Goal: Task Accomplishment & Management: Manage account settings

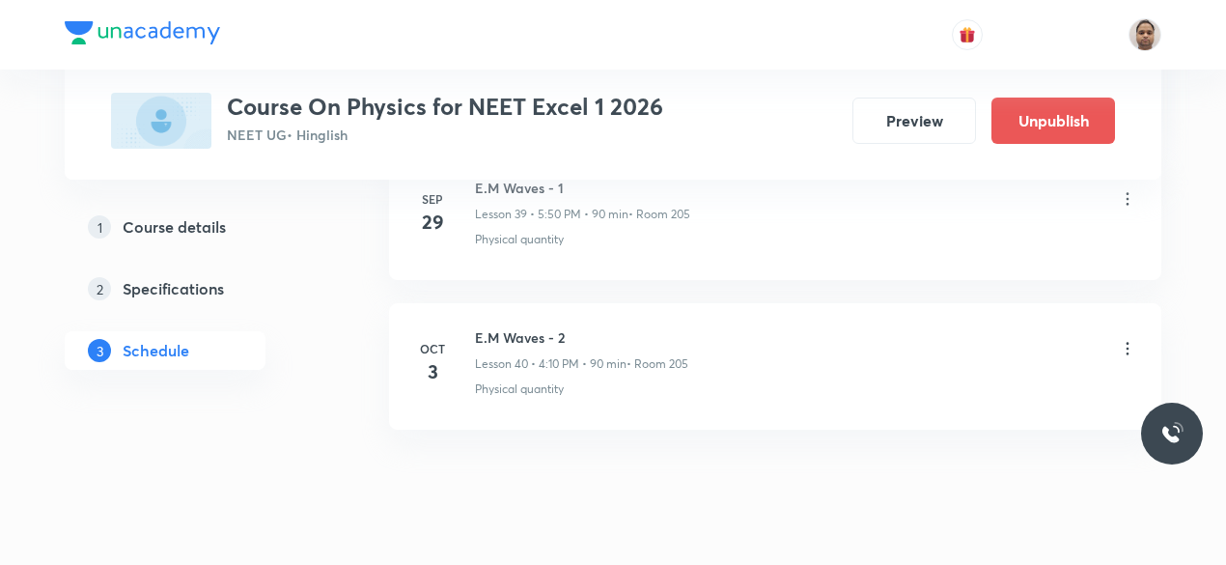
scroll to position [6940, 0]
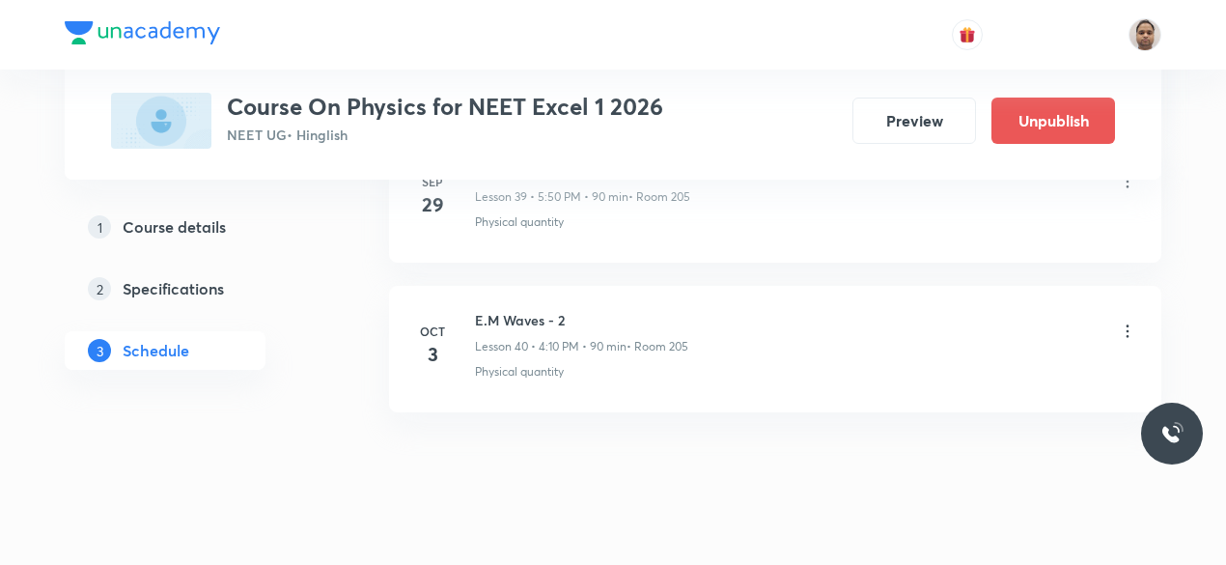
click at [1130, 322] on icon at bounding box center [1127, 331] width 19 height 19
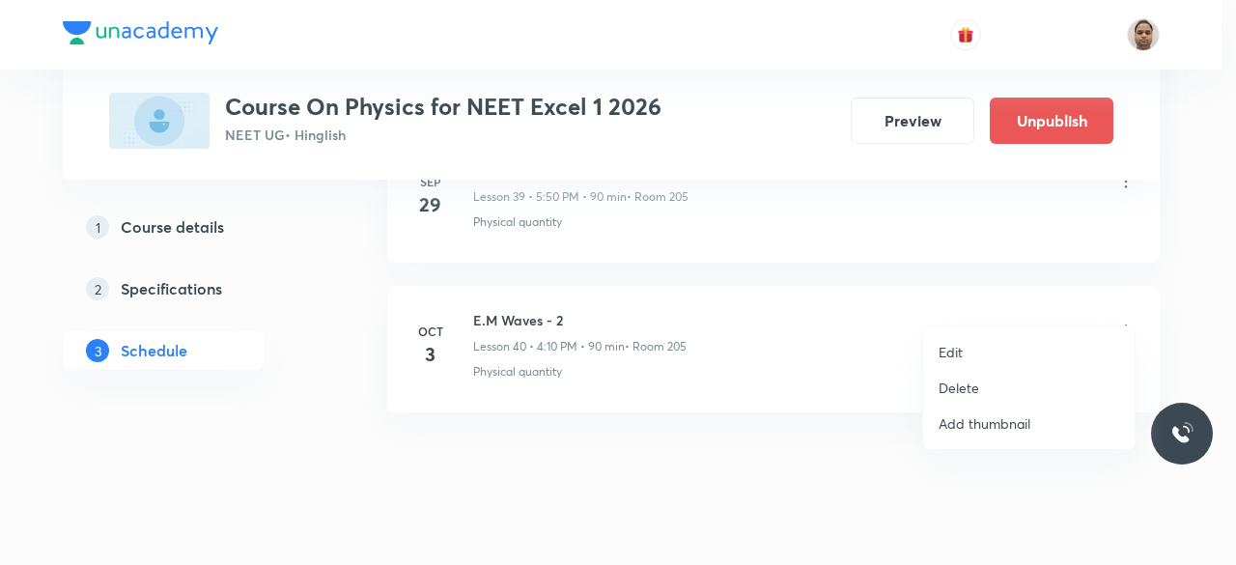
click at [961, 385] on p "Delete" at bounding box center [958, 388] width 41 height 20
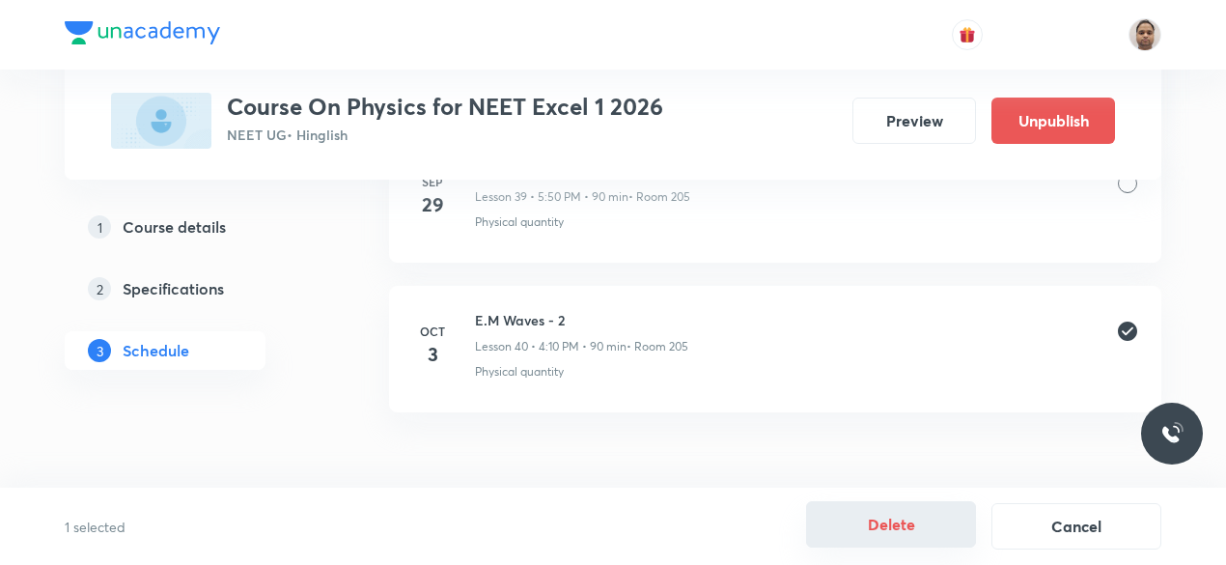
click at [904, 520] on button "Delete" at bounding box center [891, 524] width 170 height 46
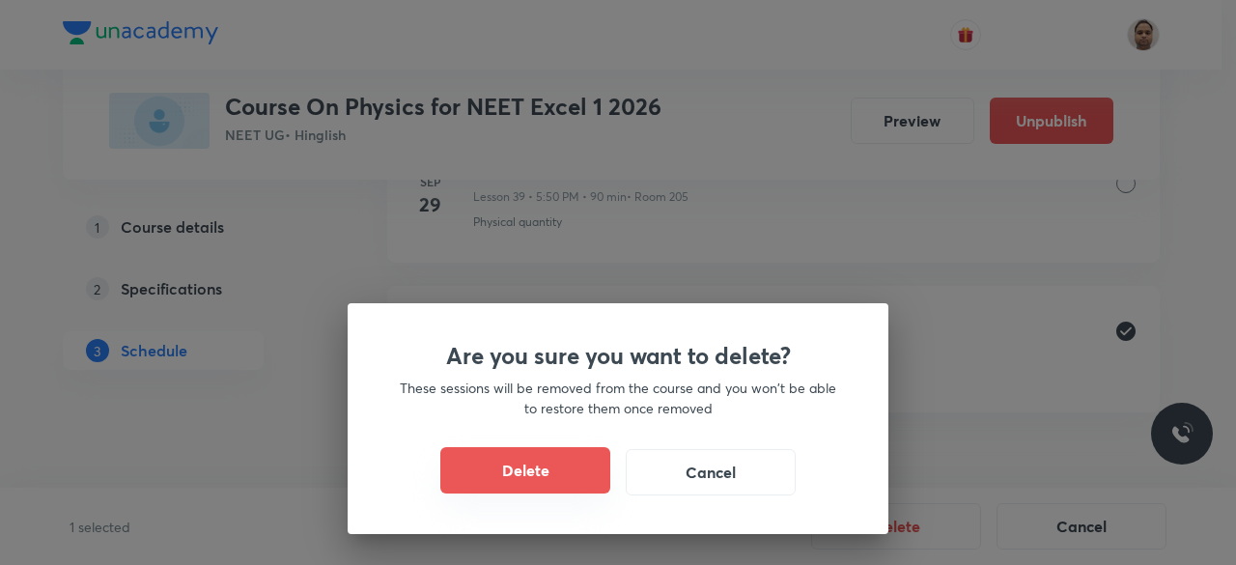
click at [556, 467] on button "Delete" at bounding box center [525, 470] width 170 height 46
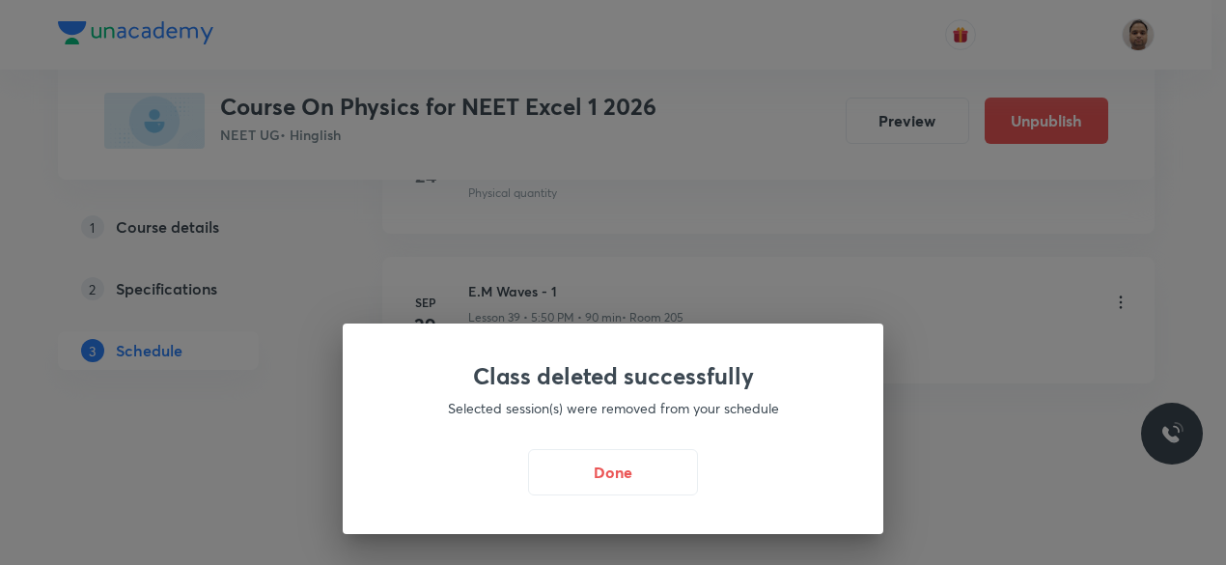
scroll to position [6791, 0]
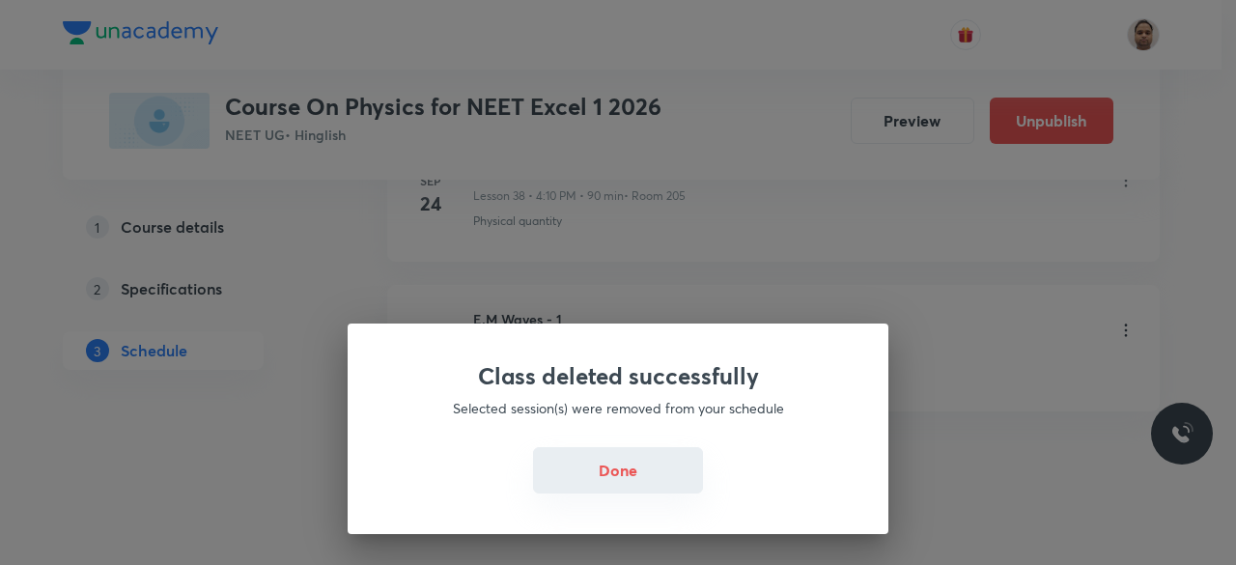
click at [626, 485] on button "Done" at bounding box center [618, 470] width 170 height 46
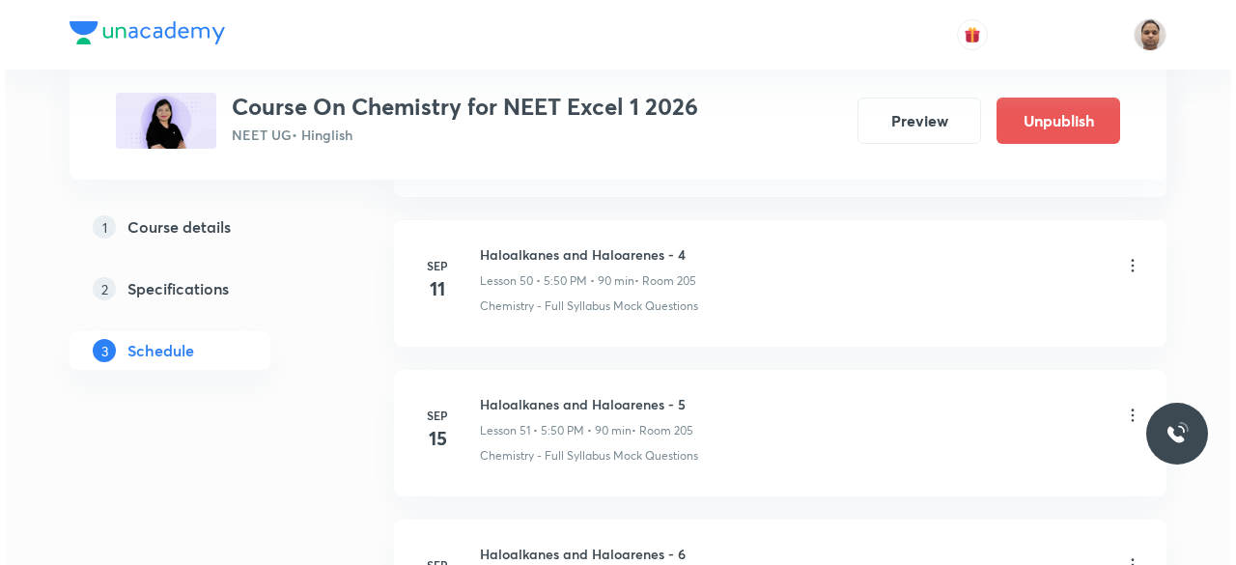
scroll to position [9474, 0]
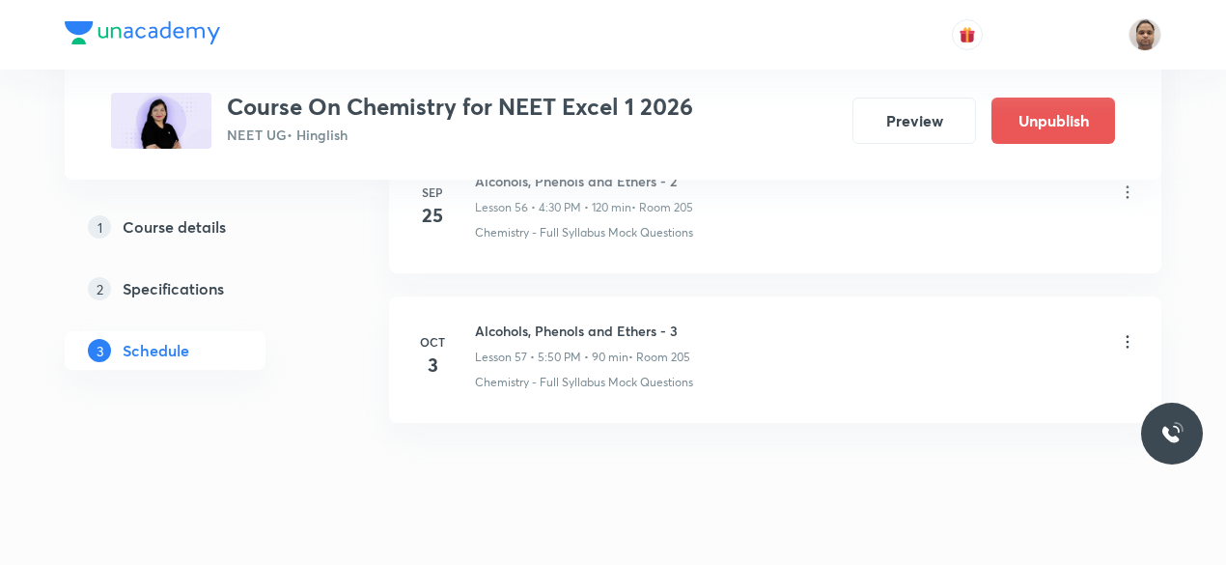
click at [1138, 296] on li "Oct 3 Alcohols, Phenols and Ethers - 3 Lesson 57 • 5:50 PM • 90 min • Room 205 …" at bounding box center [775, 359] width 772 height 126
click at [1129, 335] on icon at bounding box center [1128, 341] width 3 height 13
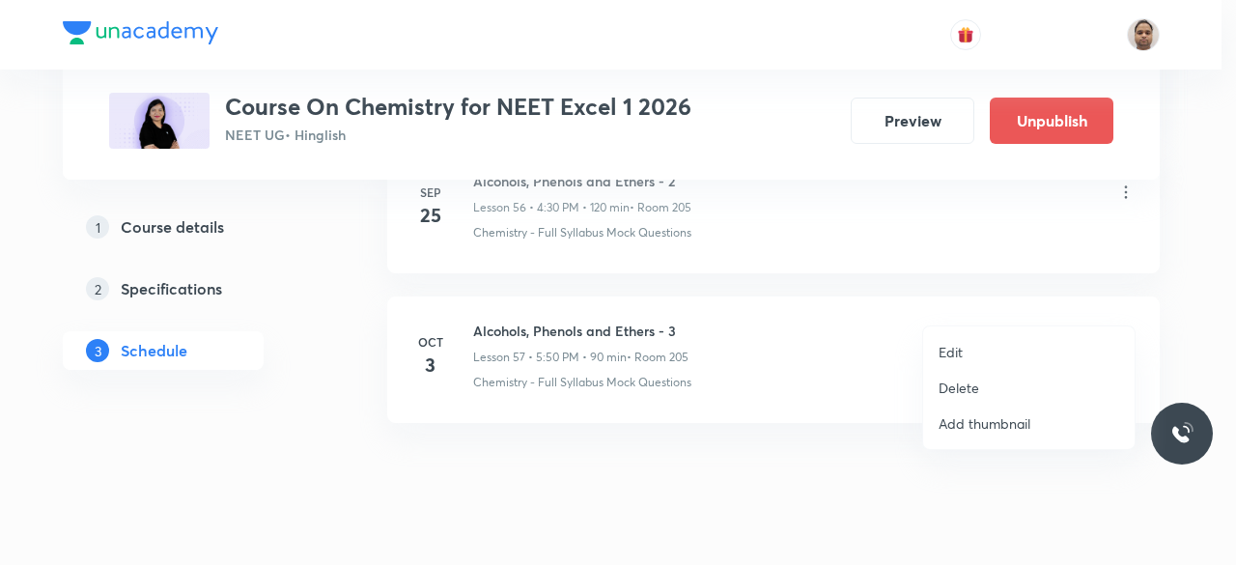
click at [977, 345] on li "Edit" at bounding box center [1028, 352] width 211 height 36
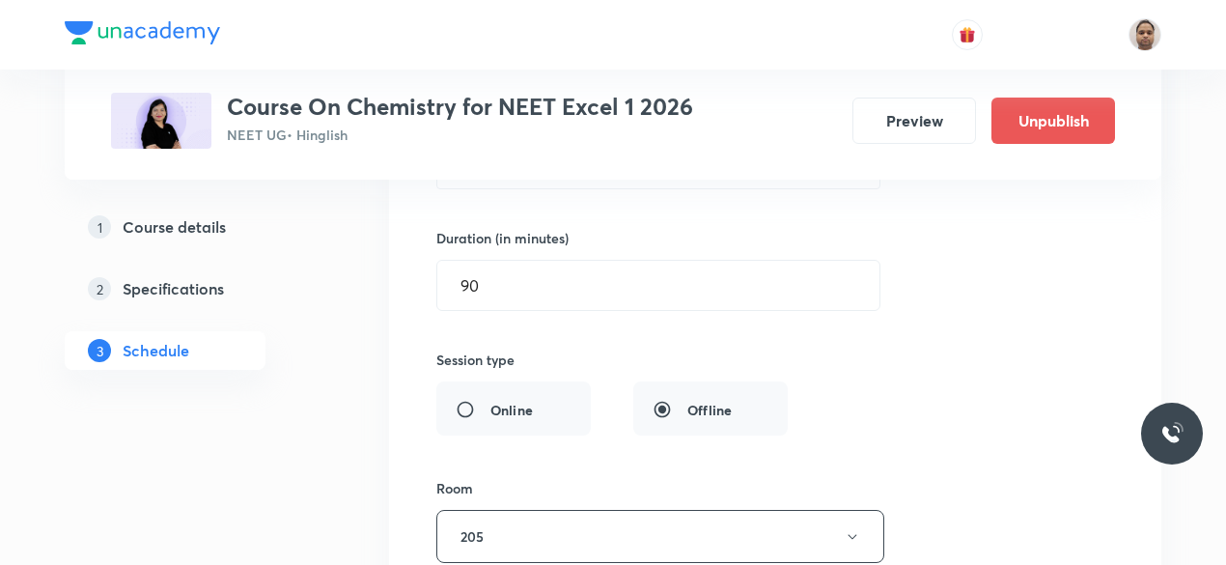
scroll to position [8748, 0]
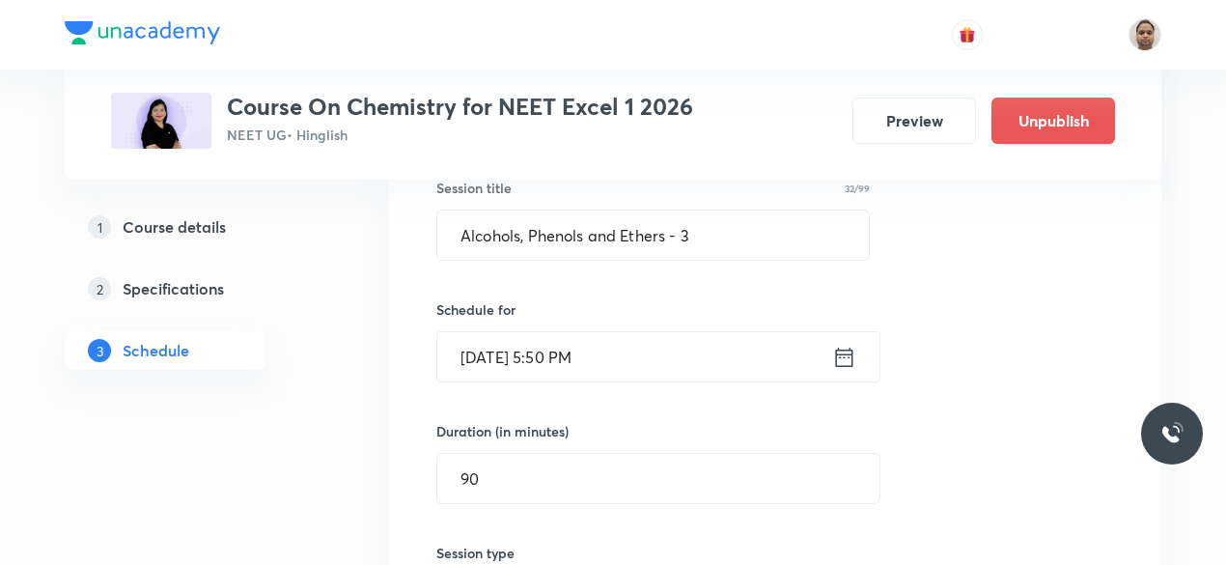
click at [585, 332] on input "[DATE] 5:50 PM" at bounding box center [634, 356] width 395 height 49
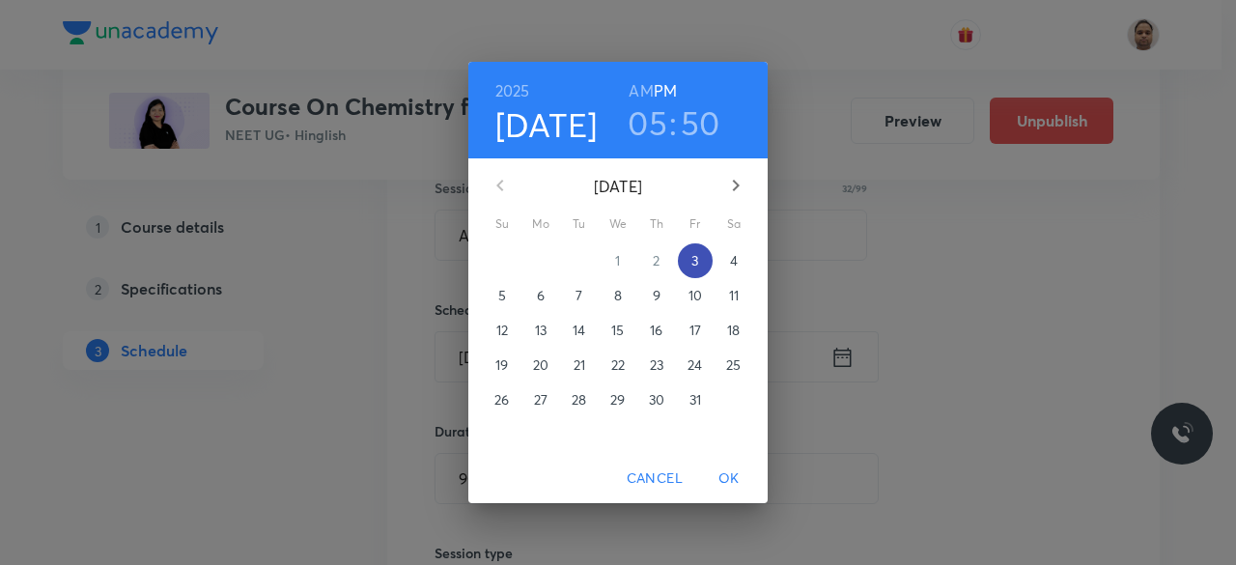
click at [699, 260] on span "3" at bounding box center [695, 260] width 35 height 19
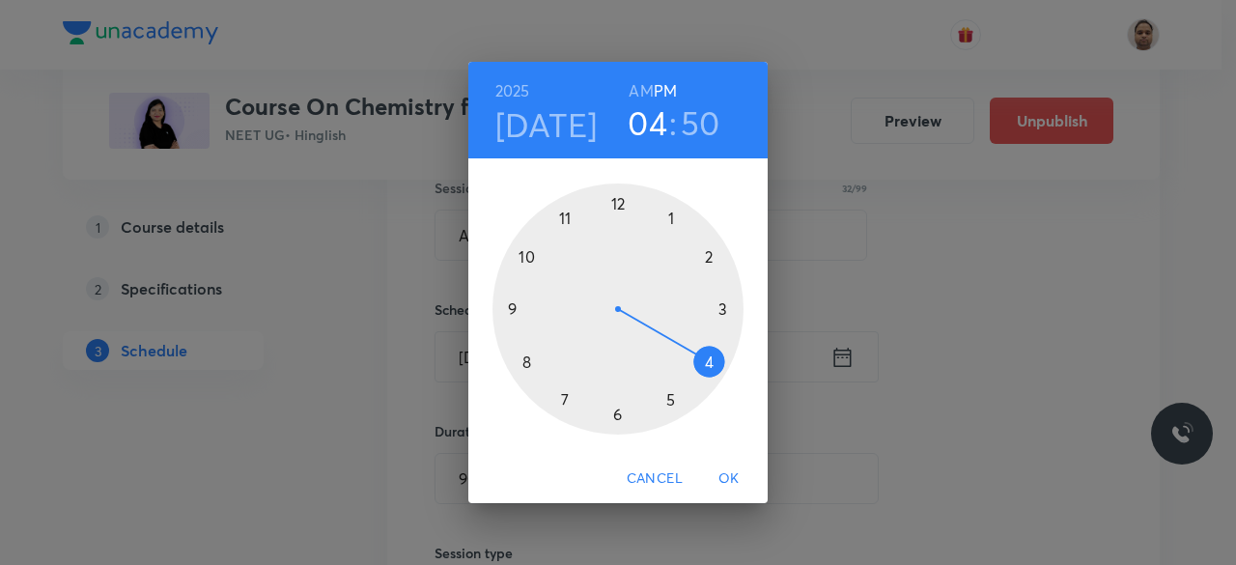
click at [705, 374] on div at bounding box center [617, 308] width 251 height 251
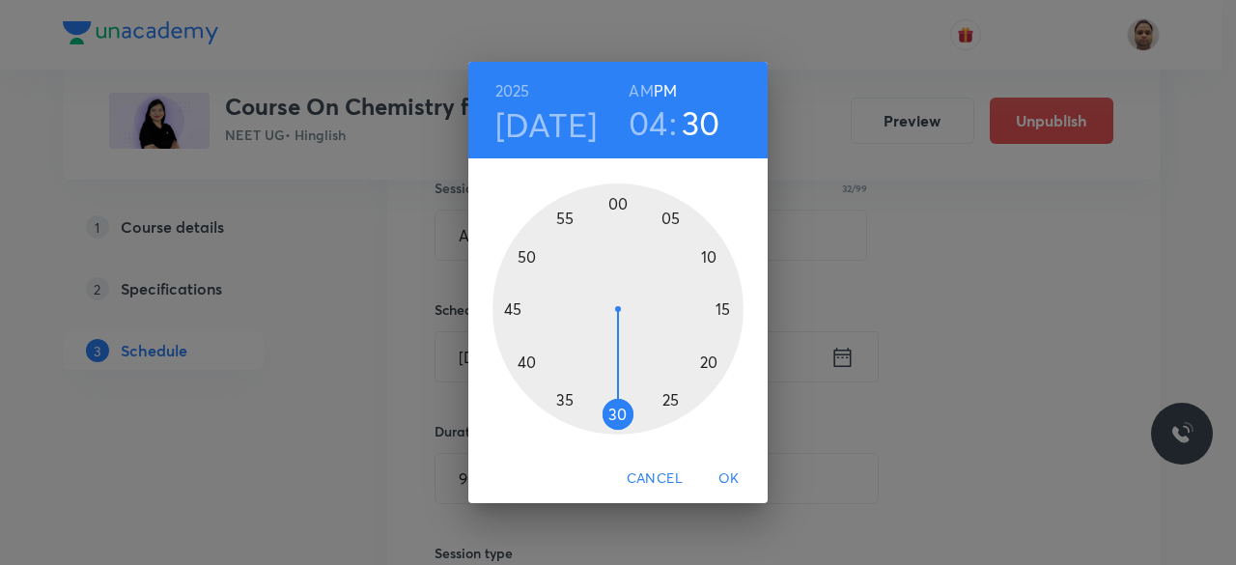
drag, startPoint x: 523, startPoint y: 258, endPoint x: 616, endPoint y: 393, distance: 163.9
click at [616, 393] on div at bounding box center [617, 308] width 251 height 251
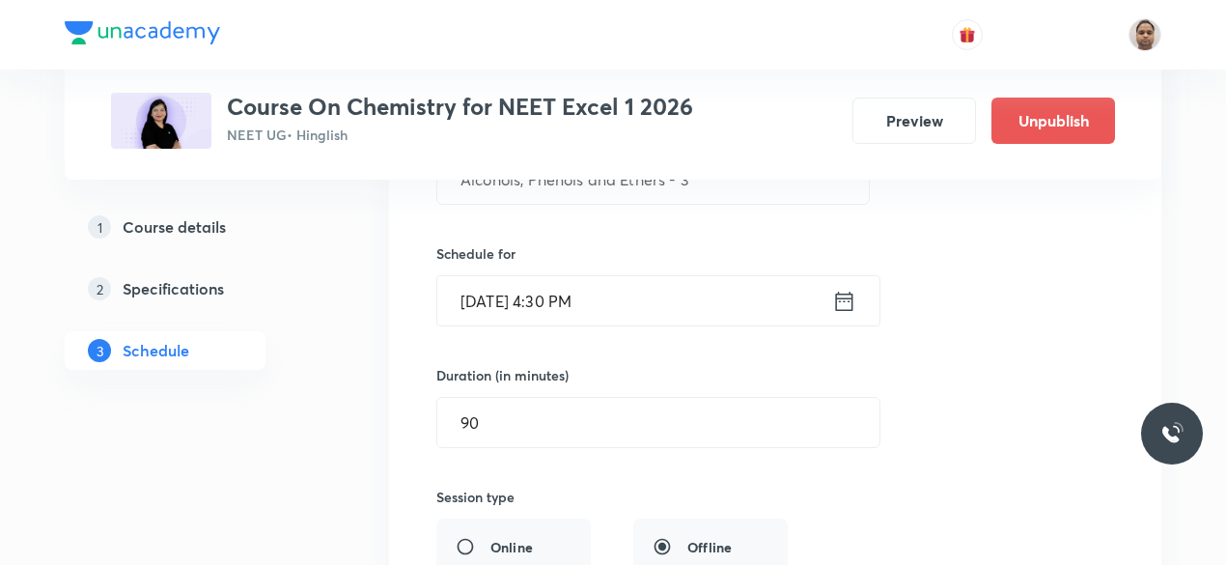
scroll to position [8844, 0]
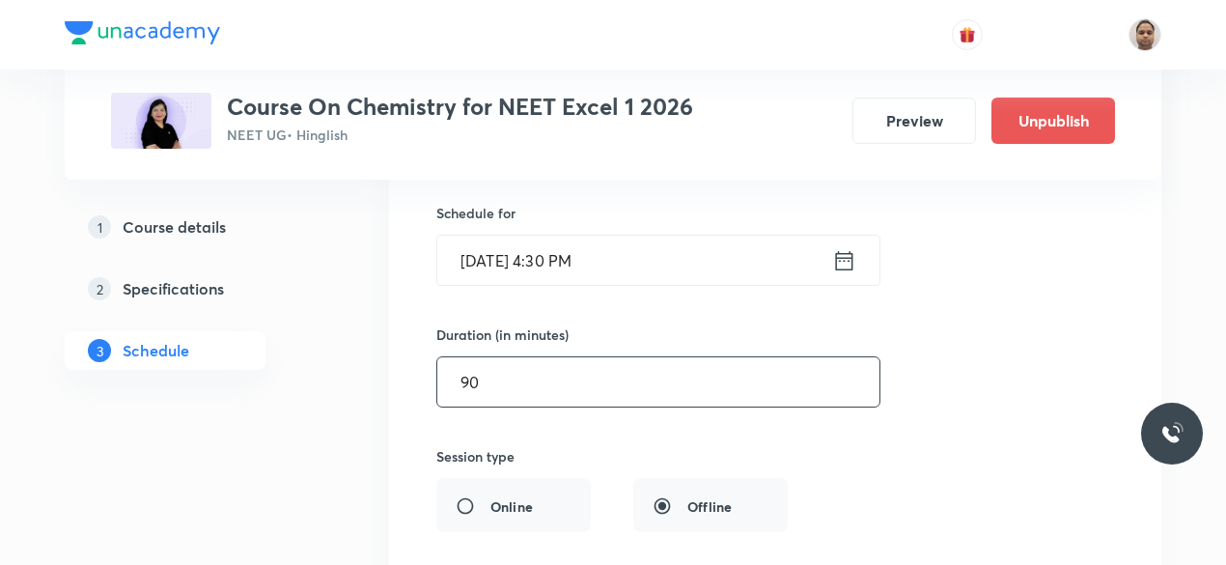
drag, startPoint x: 494, startPoint y: 347, endPoint x: 449, endPoint y: 350, distance: 45.5
click at [449, 357] on input "90" at bounding box center [658, 381] width 442 height 49
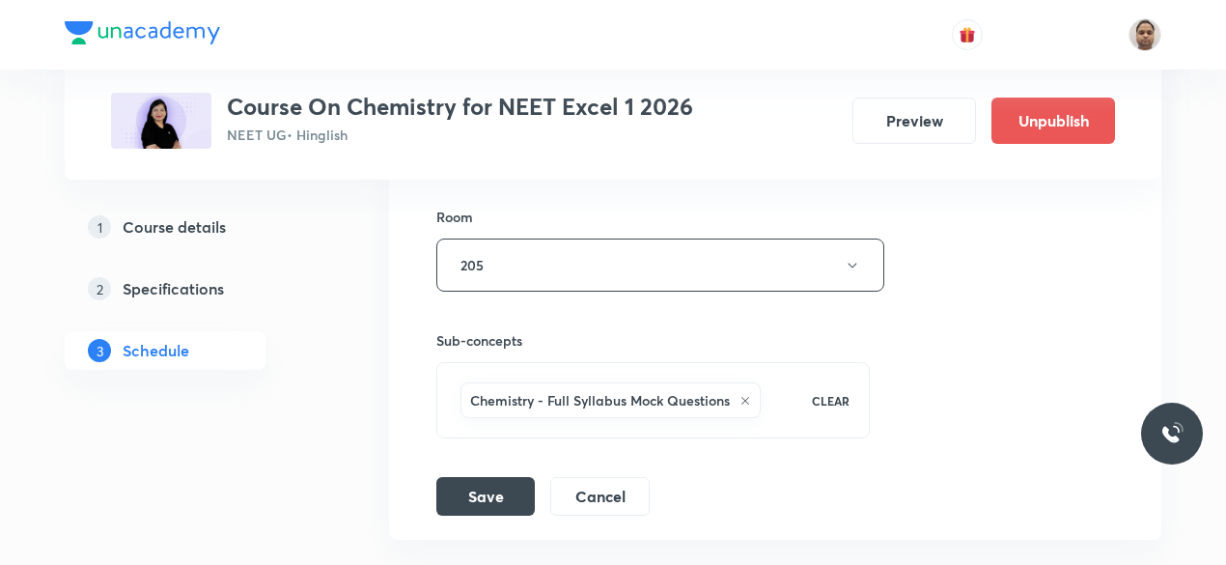
scroll to position [9327, 0]
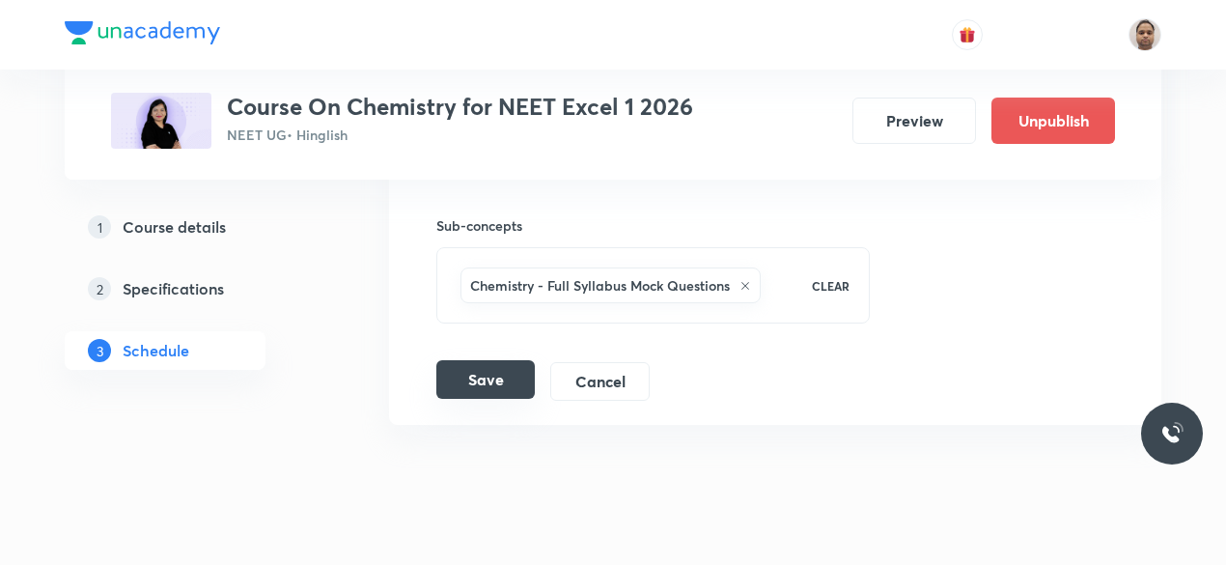
type input "120"
click at [489, 360] on button "Save" at bounding box center [485, 379] width 98 height 39
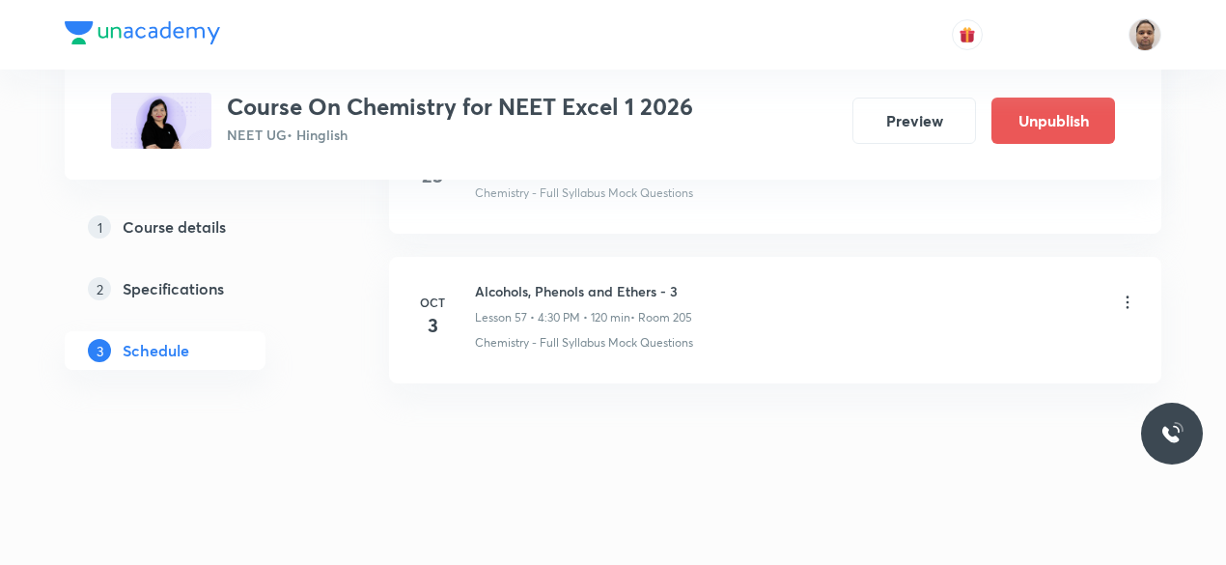
scroll to position [8589, 0]
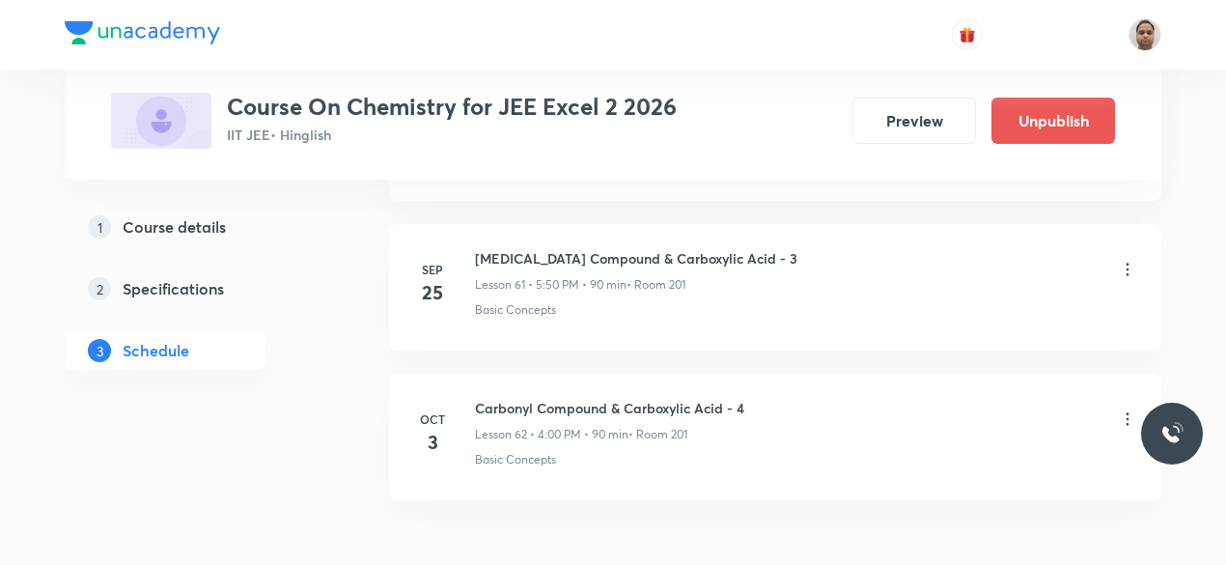
scroll to position [10218, 0]
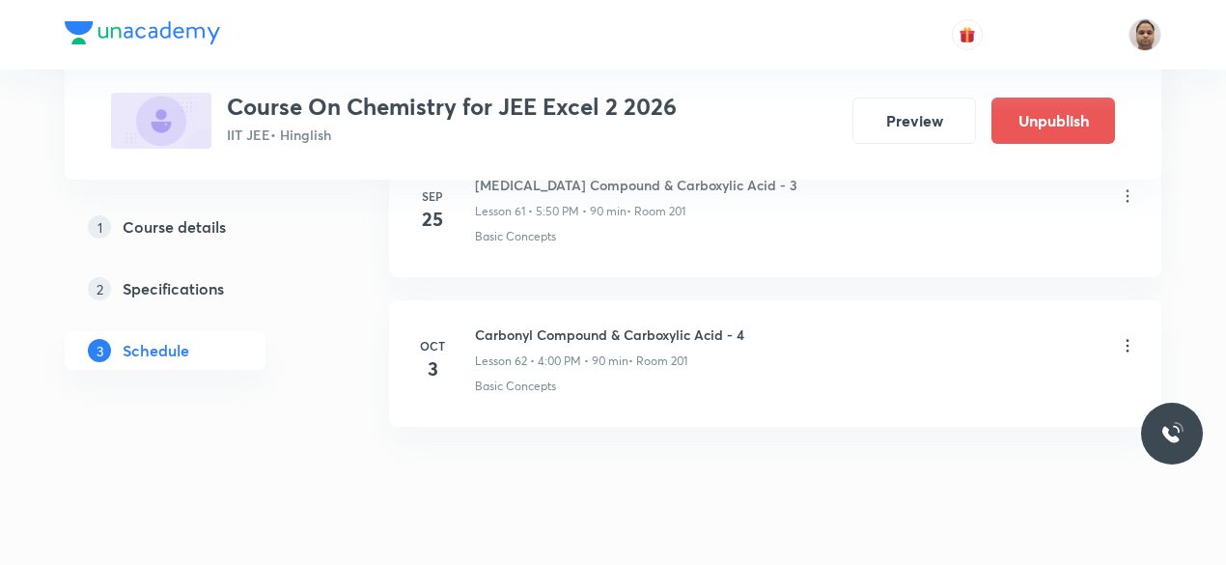
click at [1131, 336] on icon at bounding box center [1127, 345] width 19 height 19
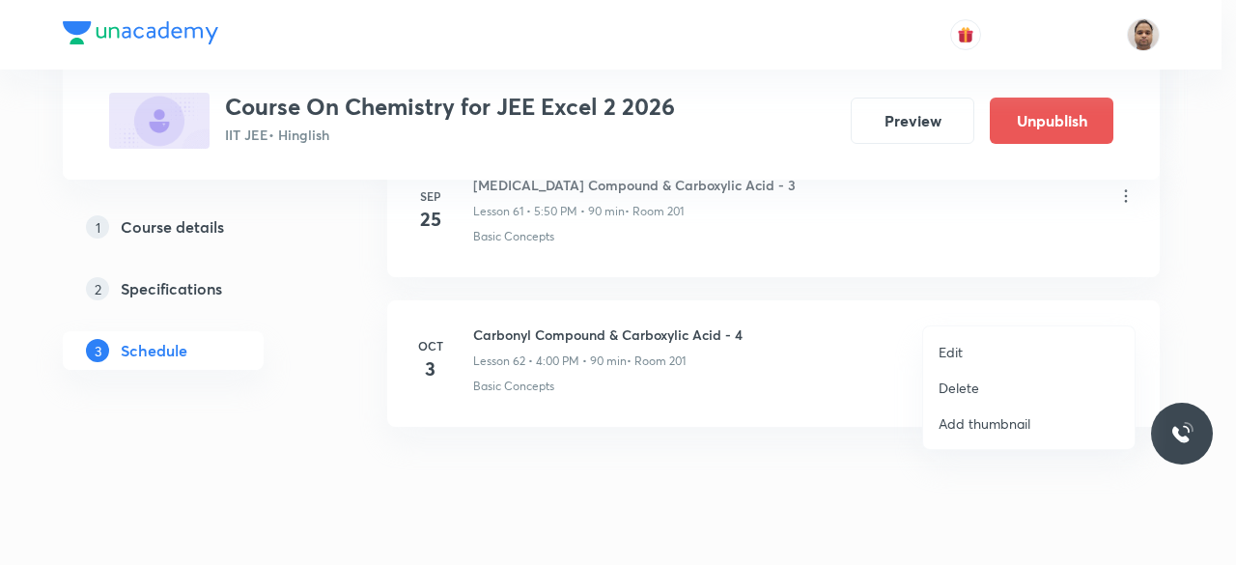
click at [966, 387] on p "Delete" at bounding box center [958, 388] width 41 height 20
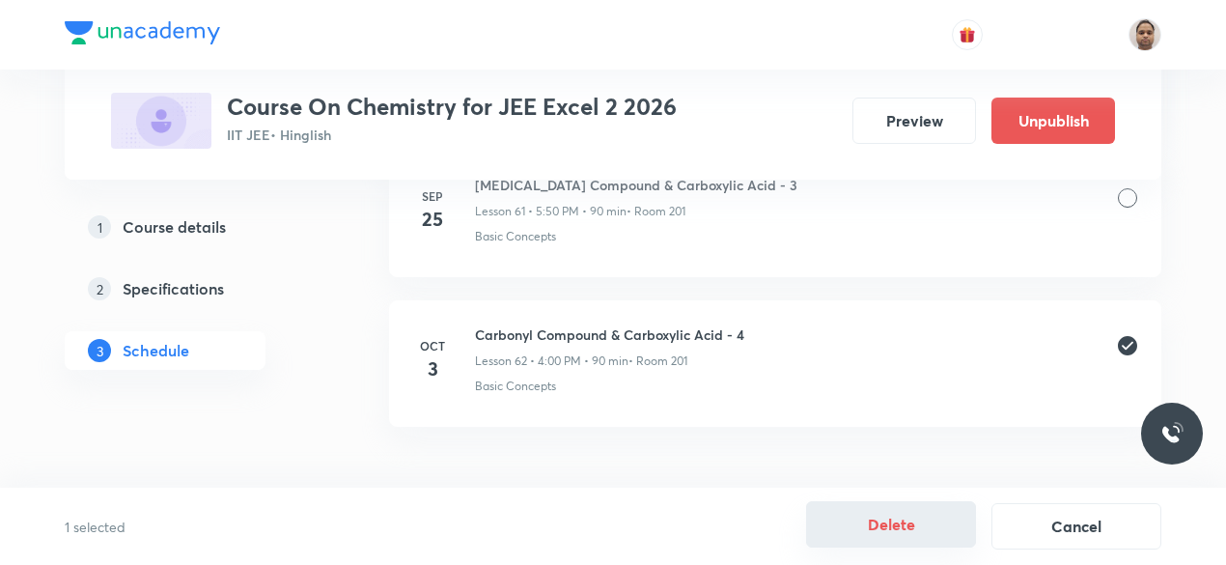
click at [896, 522] on button "Delete" at bounding box center [891, 524] width 170 height 46
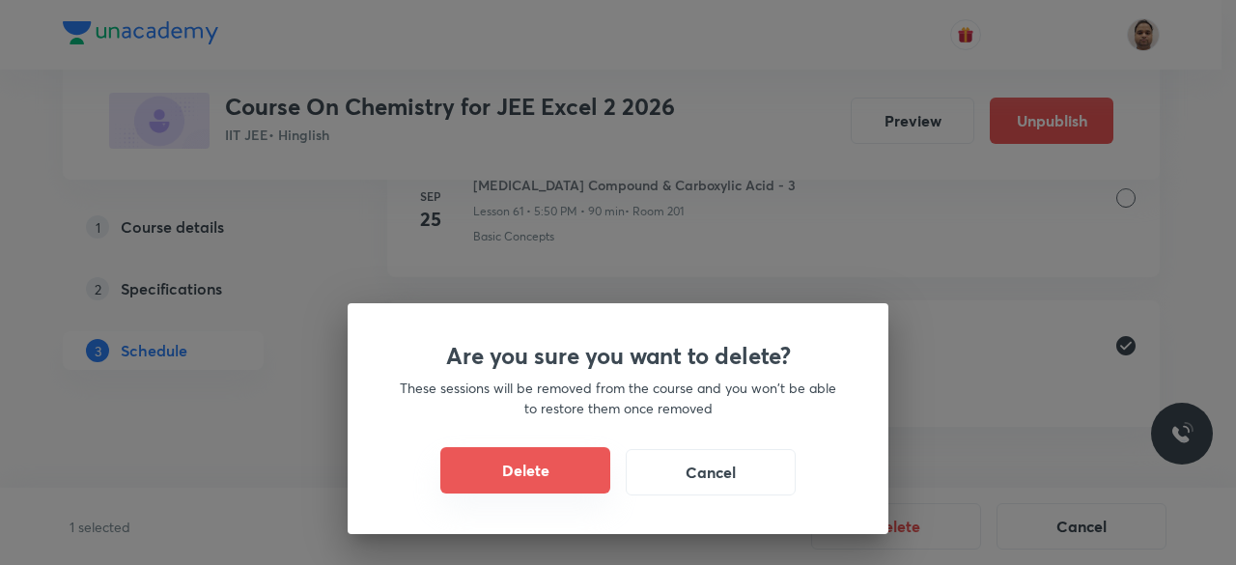
click at [575, 465] on button "Delete" at bounding box center [525, 470] width 170 height 46
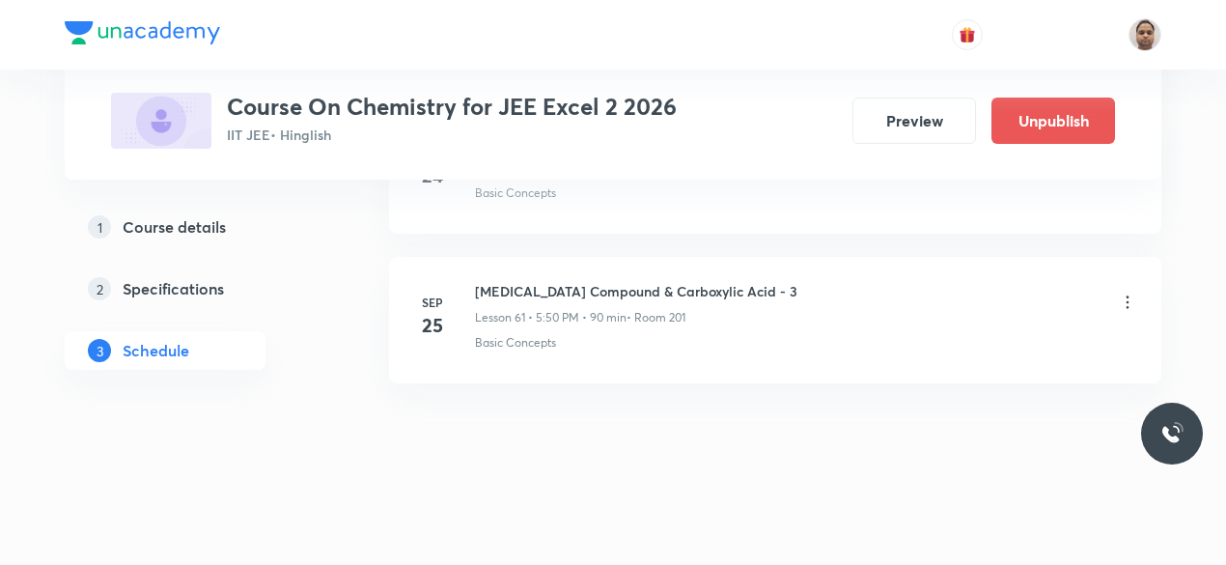
scroll to position [10069, 0]
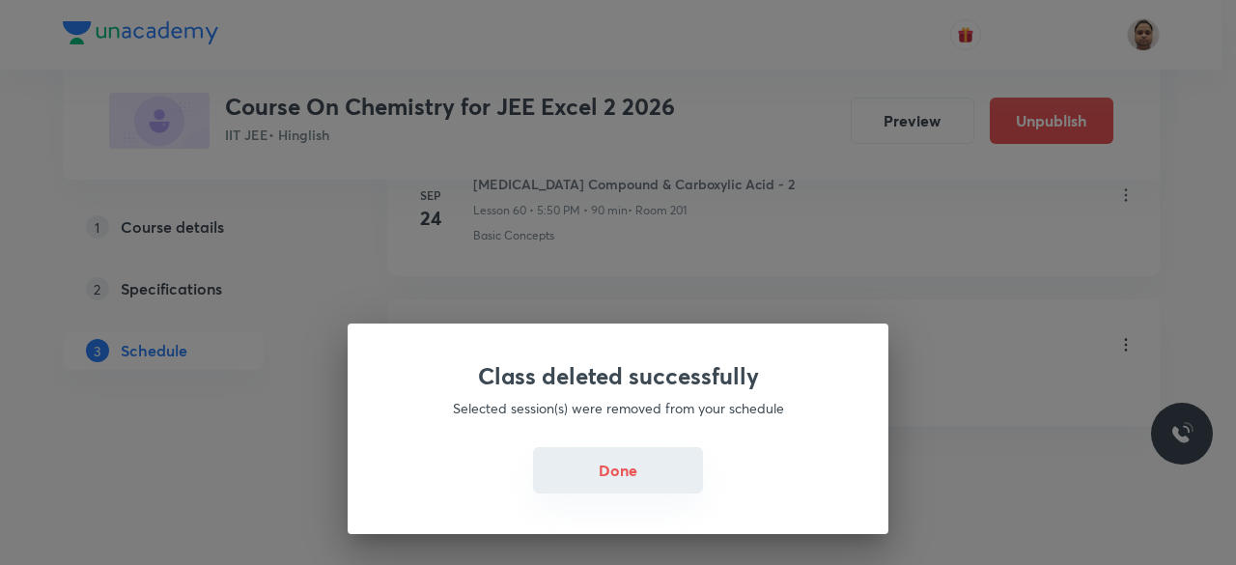
click at [601, 462] on button "Done" at bounding box center [618, 470] width 170 height 46
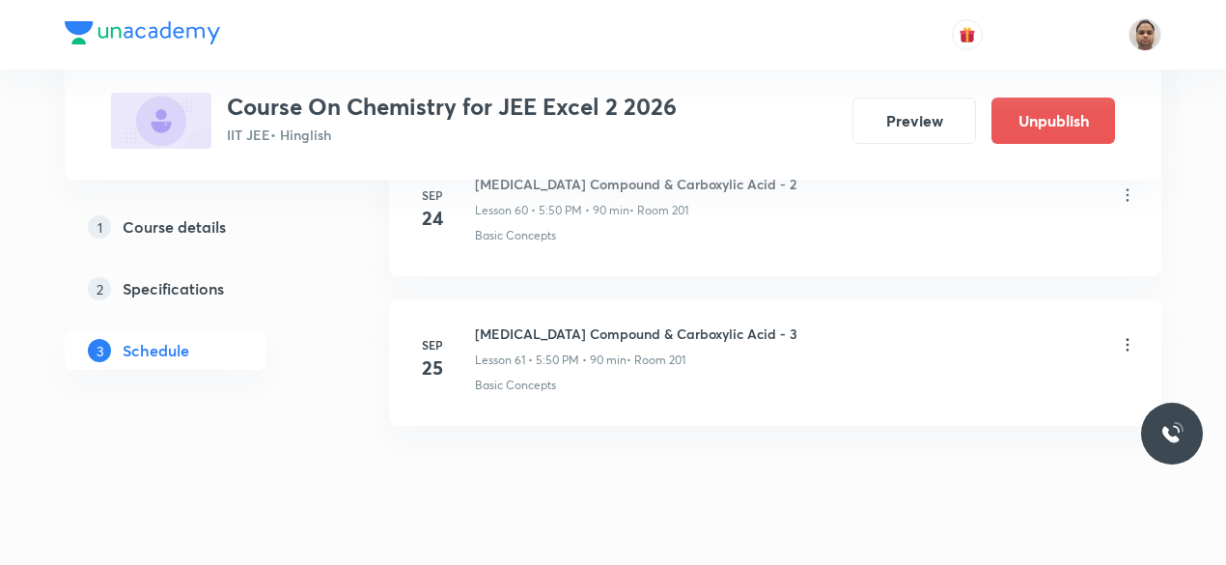
click at [630, 323] on h6 "[MEDICAL_DATA] Compound & Carboxylic Acid - 3" at bounding box center [636, 333] width 322 height 20
copy h6 "[MEDICAL_DATA] Compound & Carboxylic Acid - 3"
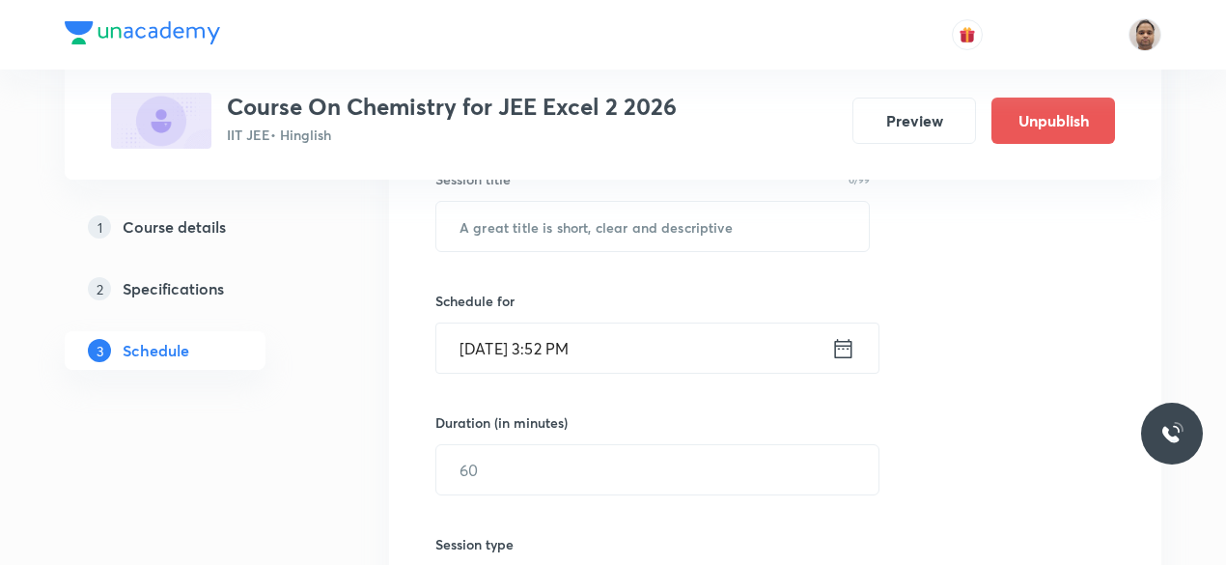
scroll to position [350, 0]
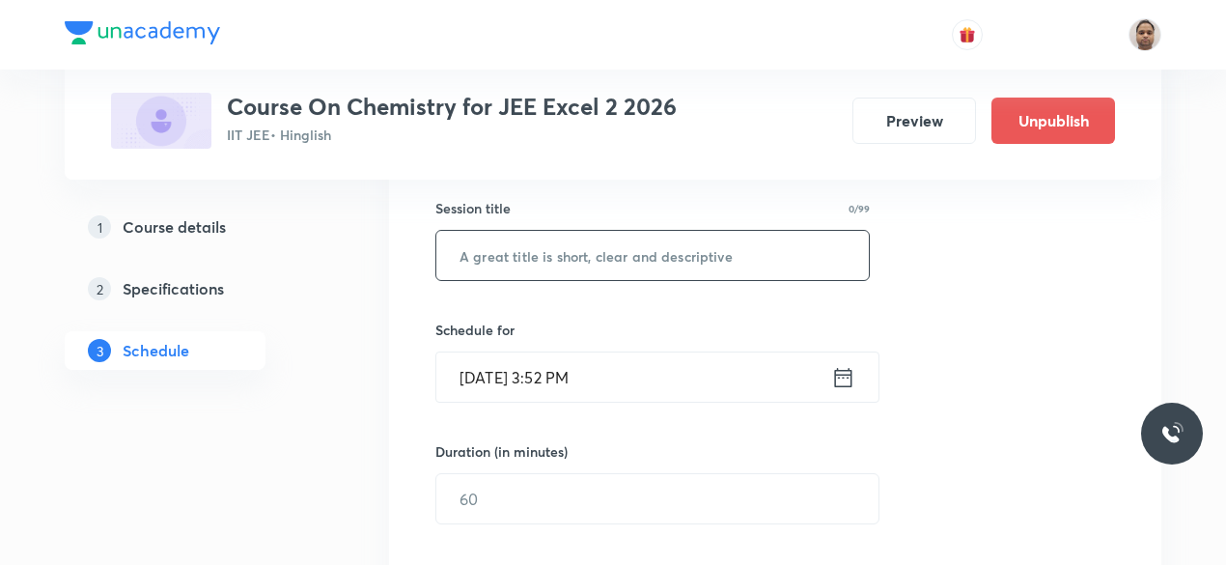
click at [576, 260] on input "text" at bounding box center [652, 255] width 433 height 49
paste input "[MEDICAL_DATA] Compound & Carboxylic Acid - 3"
type input "Carbonyl Compound & Carboxylic Acid - 4"
click at [522, 369] on input "[DATE] 3:52 PM" at bounding box center [633, 376] width 395 height 49
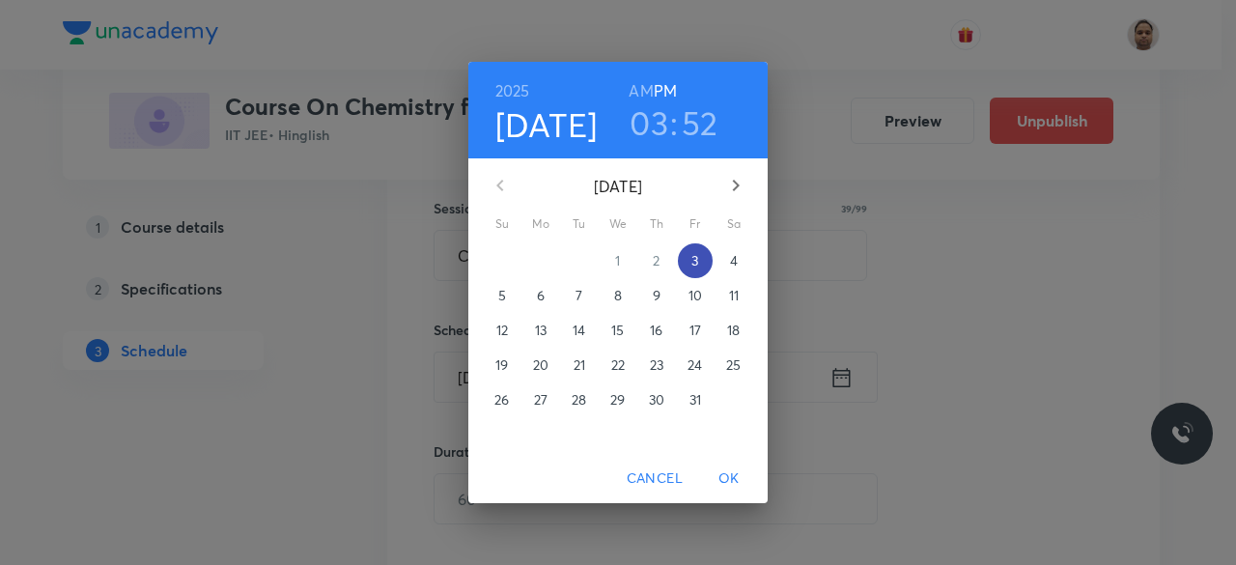
click at [690, 264] on span "3" at bounding box center [695, 260] width 35 height 19
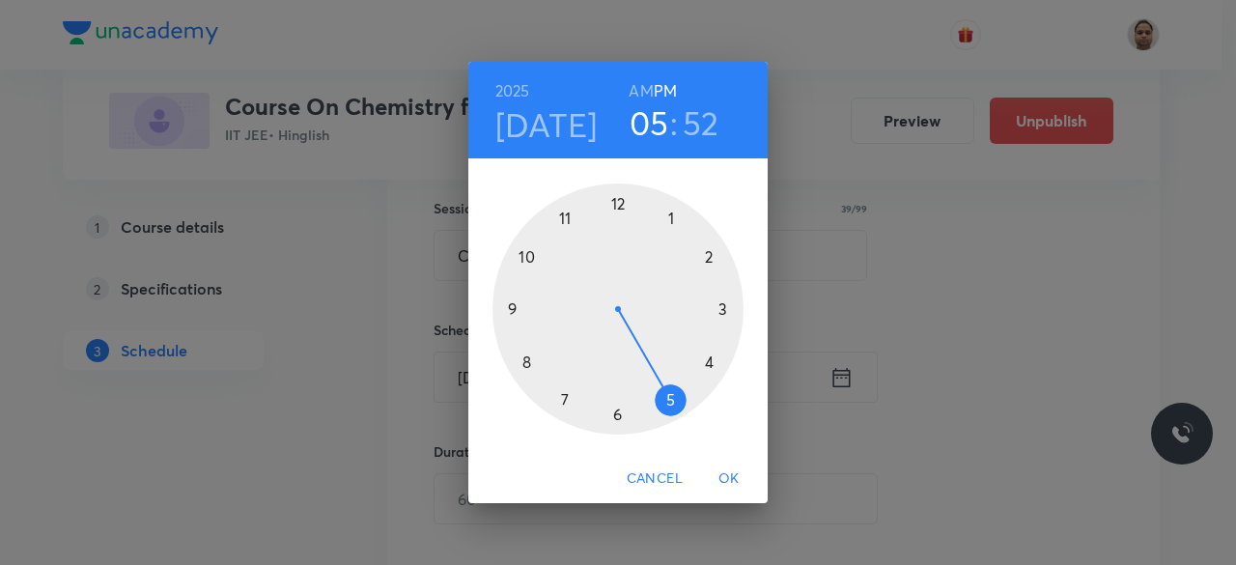
drag, startPoint x: 711, startPoint y: 308, endPoint x: 675, endPoint y: 397, distance: 95.7
click at [675, 397] on div at bounding box center [617, 308] width 251 height 251
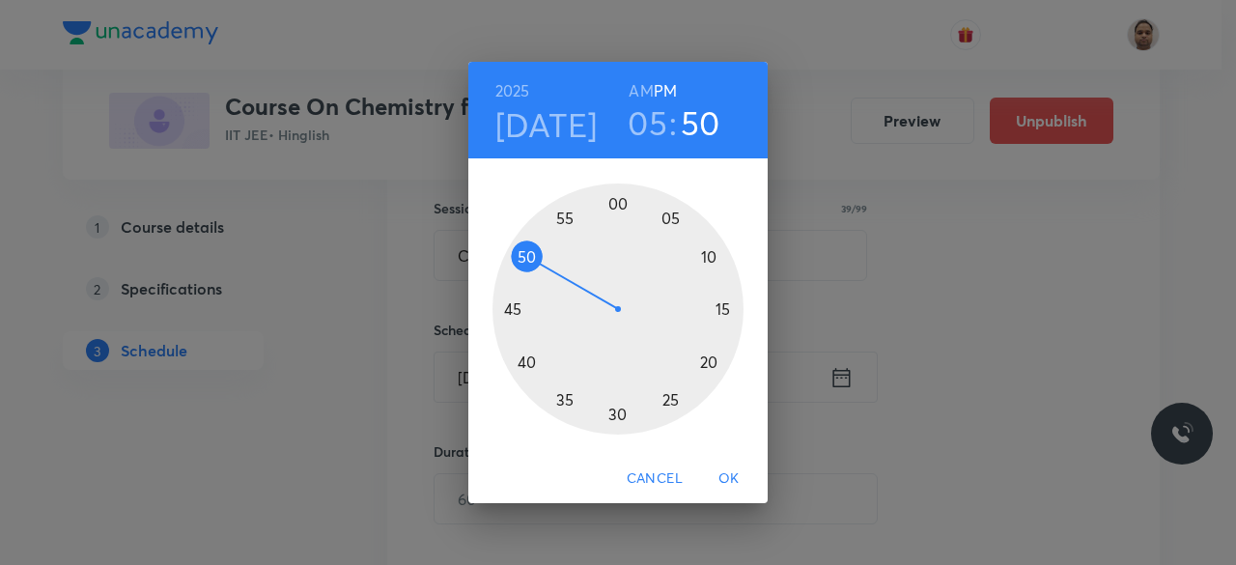
drag, startPoint x: 539, startPoint y: 240, endPoint x: 532, endPoint y: 255, distance: 16.0
click at [532, 255] on div at bounding box center [617, 308] width 251 height 251
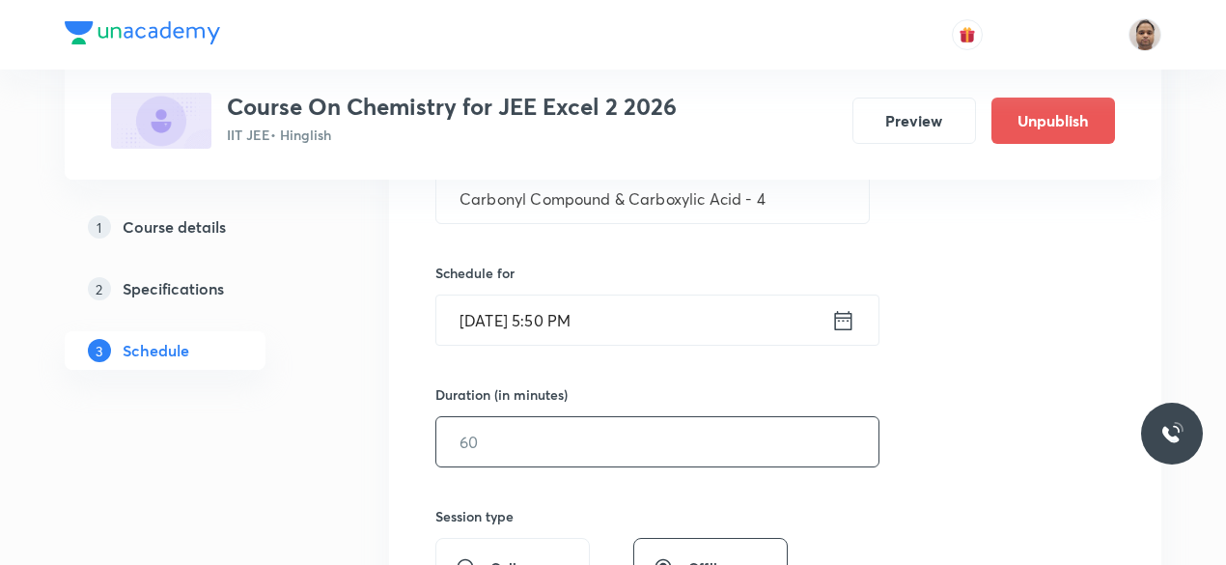
scroll to position [446, 0]
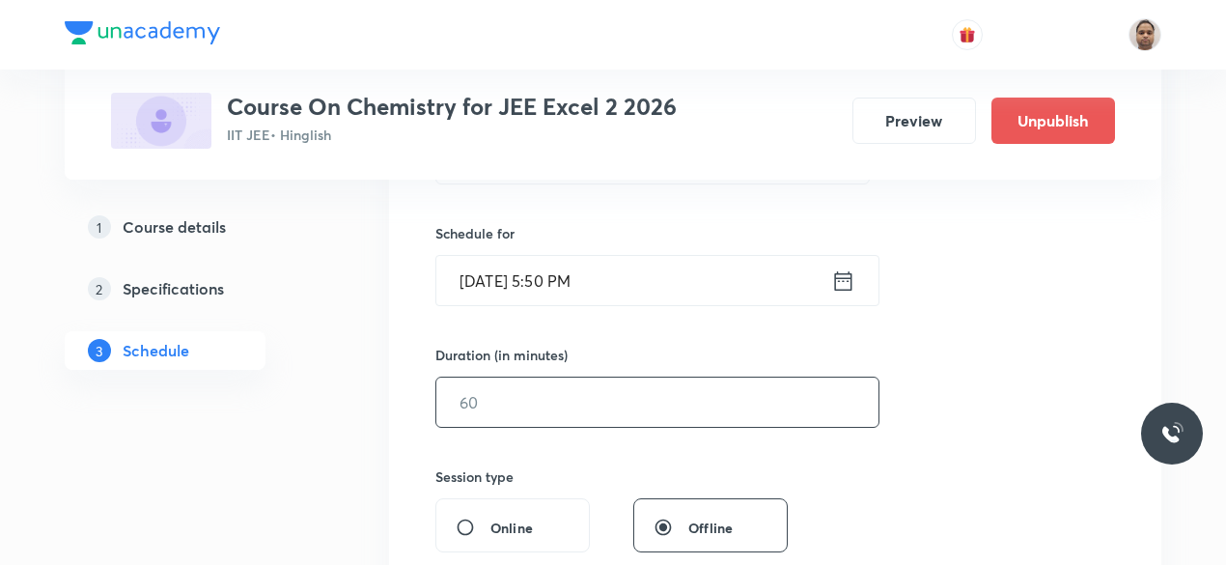
click at [542, 395] on input "text" at bounding box center [657, 402] width 442 height 49
type input "90"
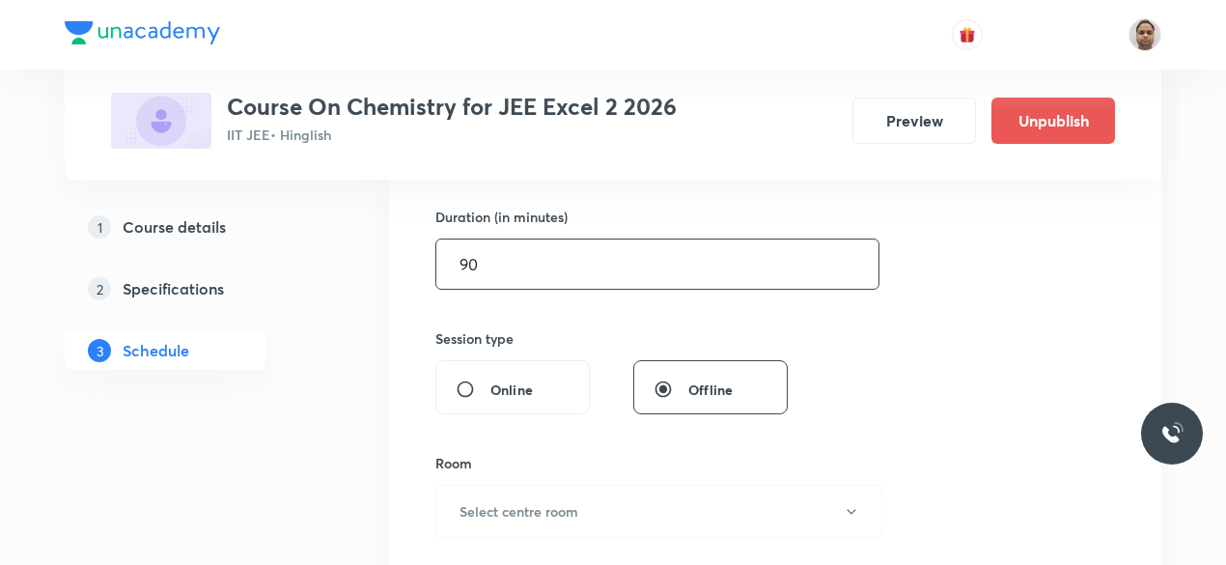
scroll to position [639, 0]
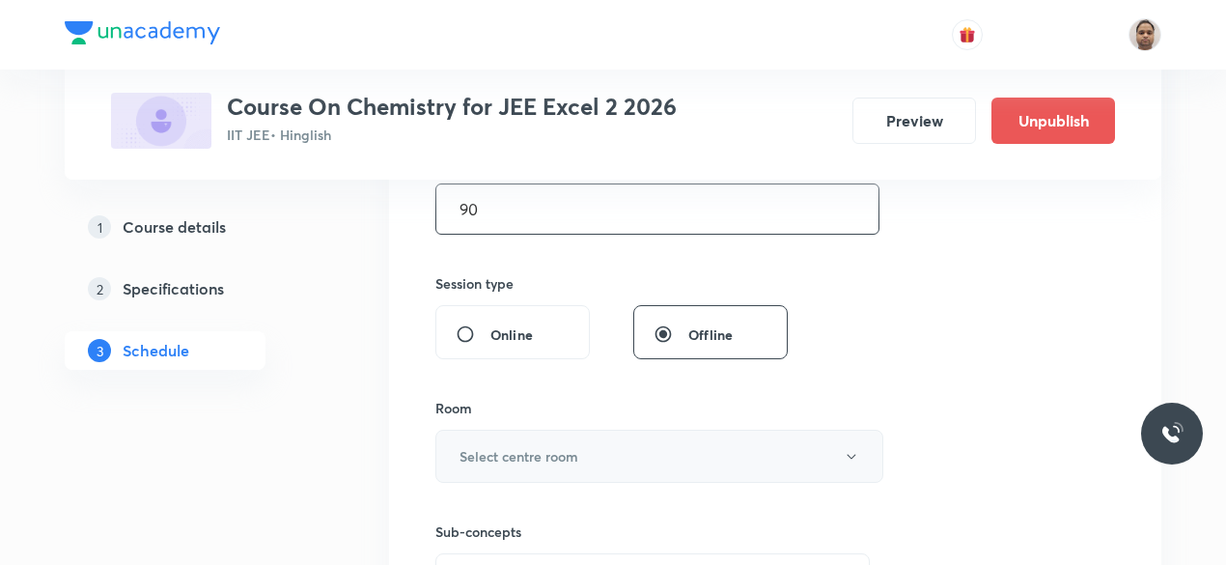
click at [494, 463] on button "Select centre room" at bounding box center [659, 456] width 448 height 53
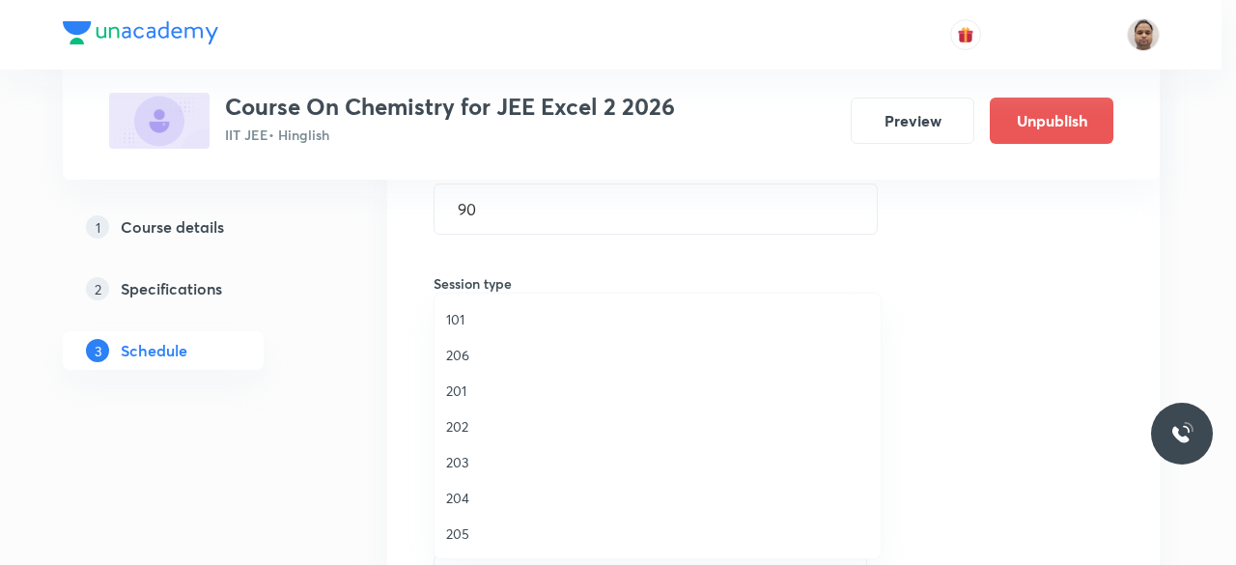
click at [478, 386] on span "201" at bounding box center [657, 390] width 423 height 20
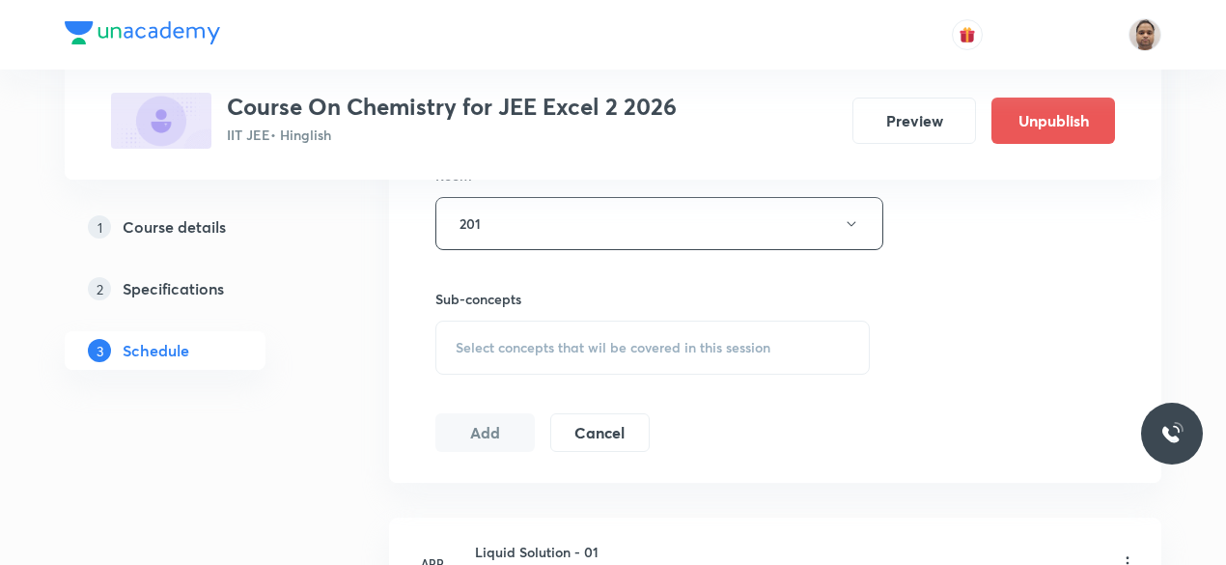
scroll to position [929, 0]
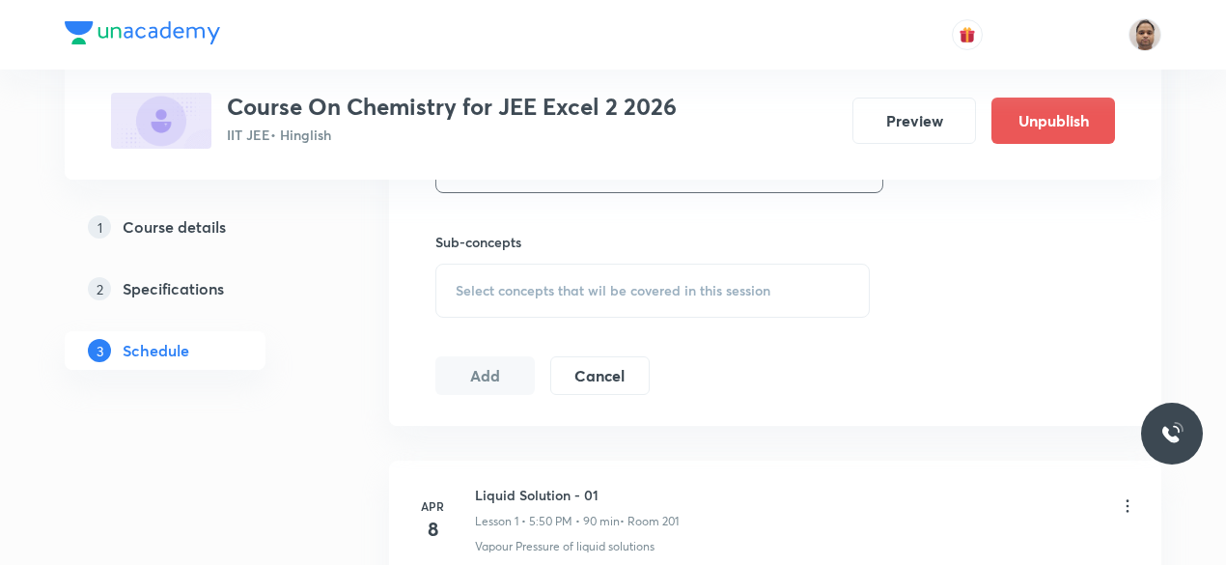
click at [489, 284] on span "Select concepts that wil be covered in this session" at bounding box center [613, 290] width 315 height 15
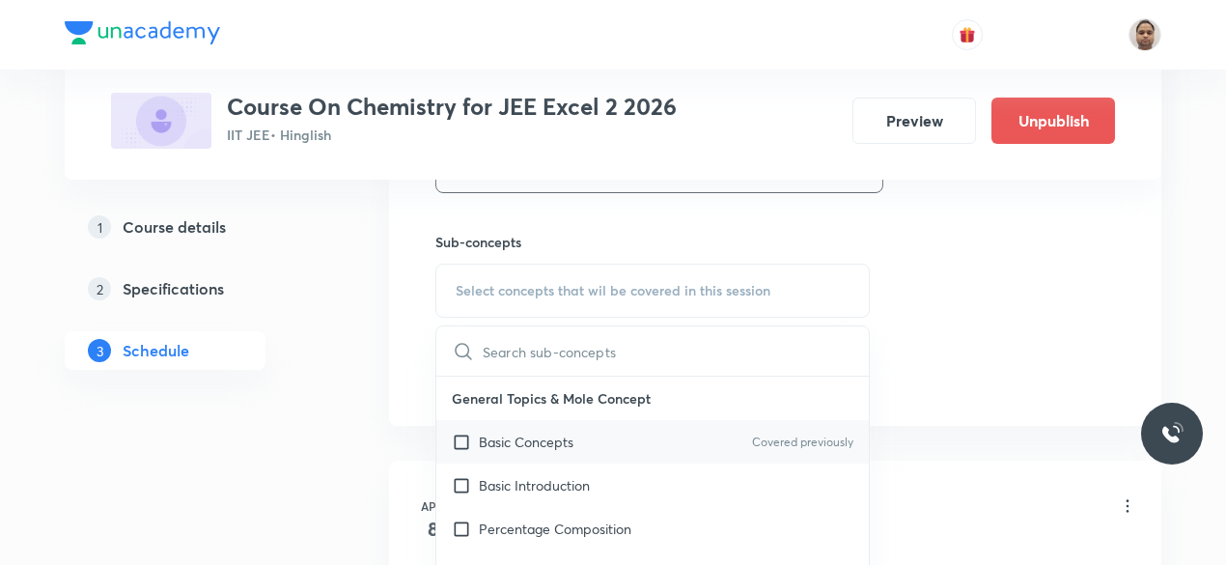
click at [491, 439] on p "Basic Concepts" at bounding box center [526, 442] width 95 height 20
checkbox input "true"
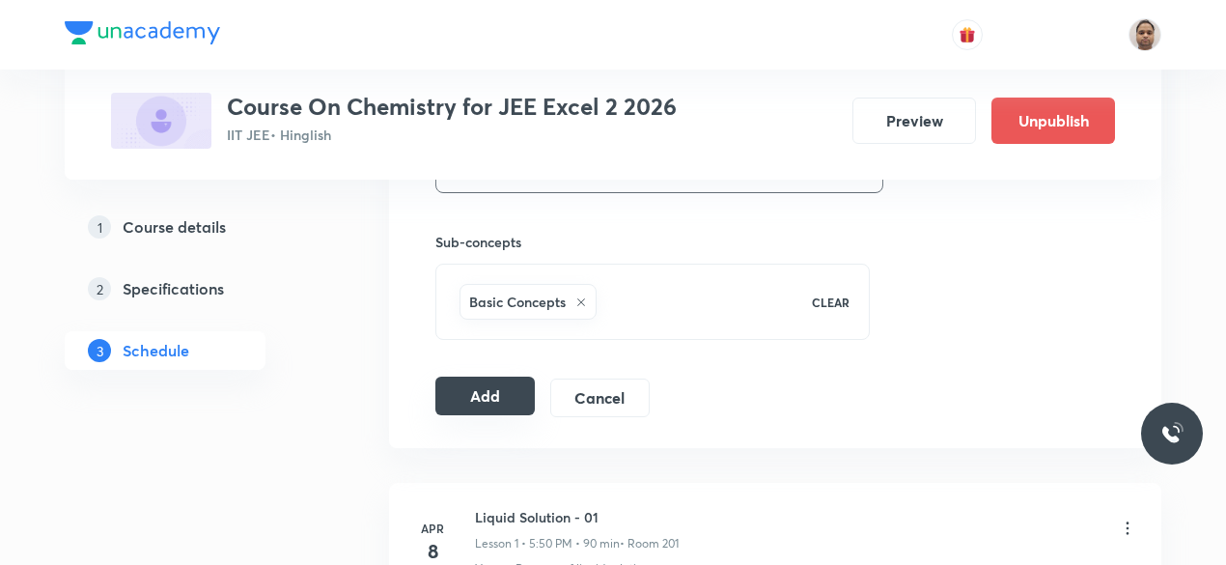
click at [469, 389] on button "Add" at bounding box center [484, 396] width 99 height 39
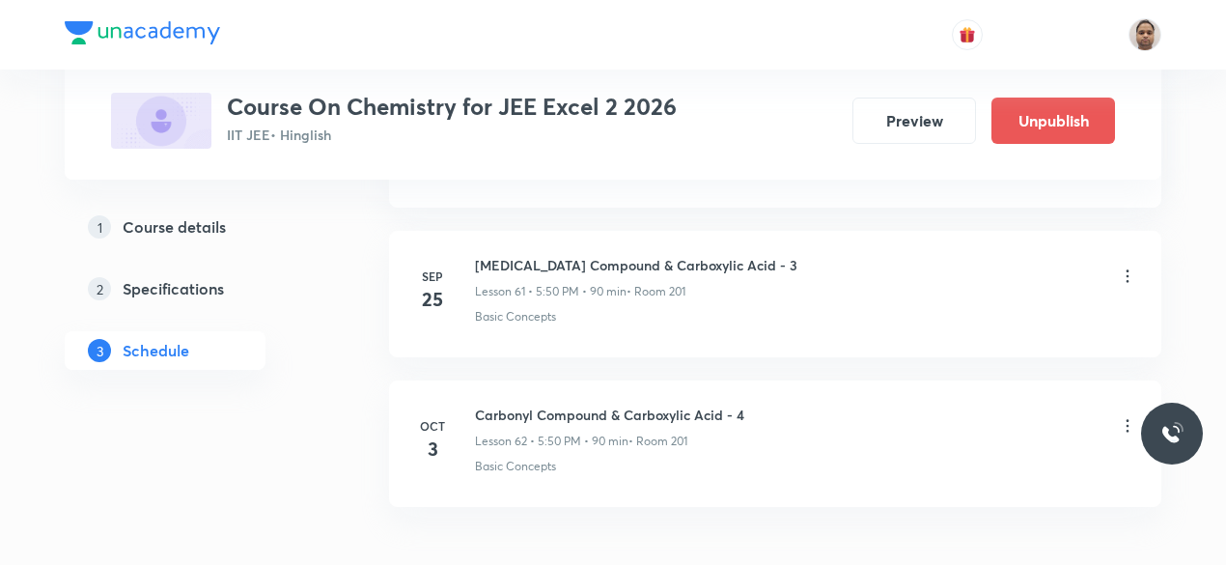
scroll to position [9334, 0]
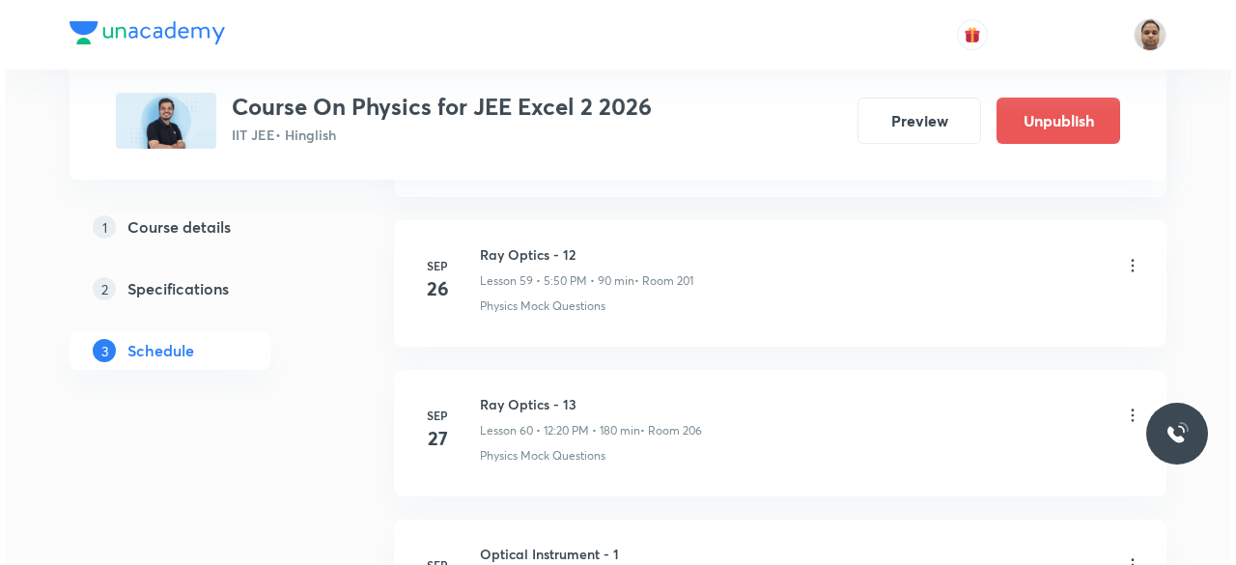
scroll to position [10218, 0]
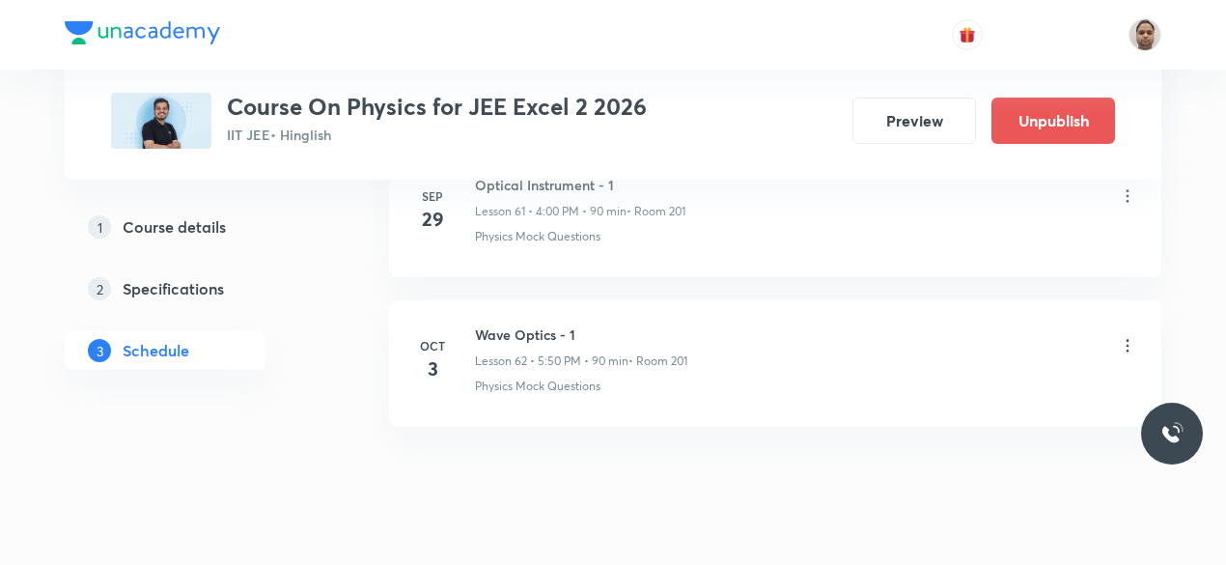
click at [1137, 300] on li "Oct 3 Wave Optics - 1 Lesson 62 • 5:50 PM • 90 min • Room 201 Physics Mock Ques…" at bounding box center [775, 363] width 772 height 126
click at [1134, 336] on icon at bounding box center [1127, 345] width 19 height 19
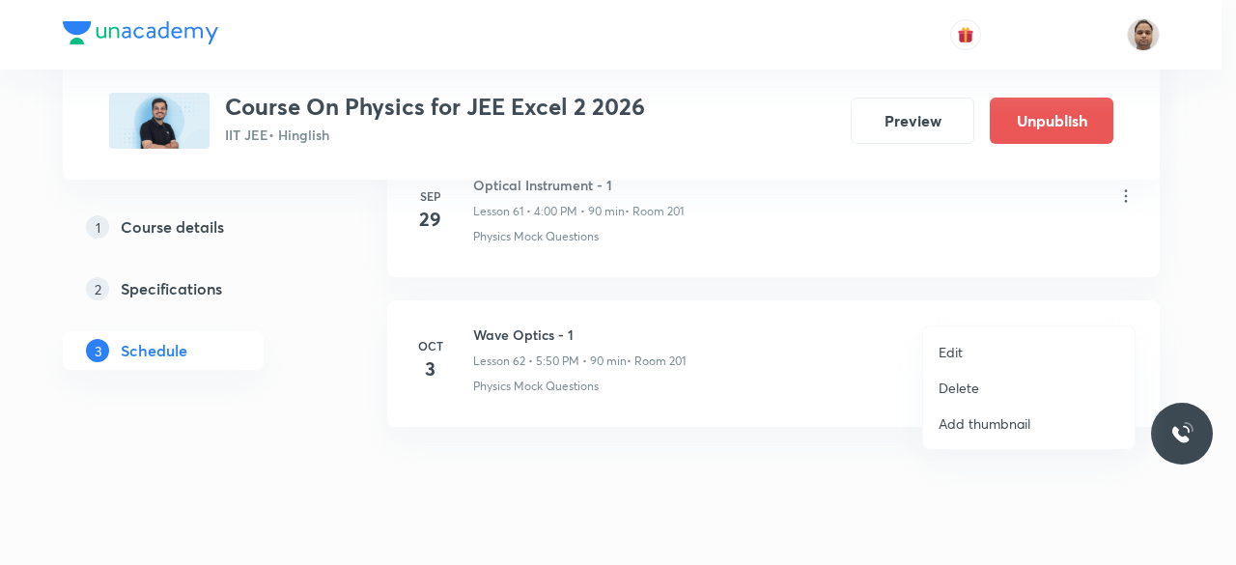
click at [1005, 354] on li "Edit" at bounding box center [1028, 352] width 211 height 36
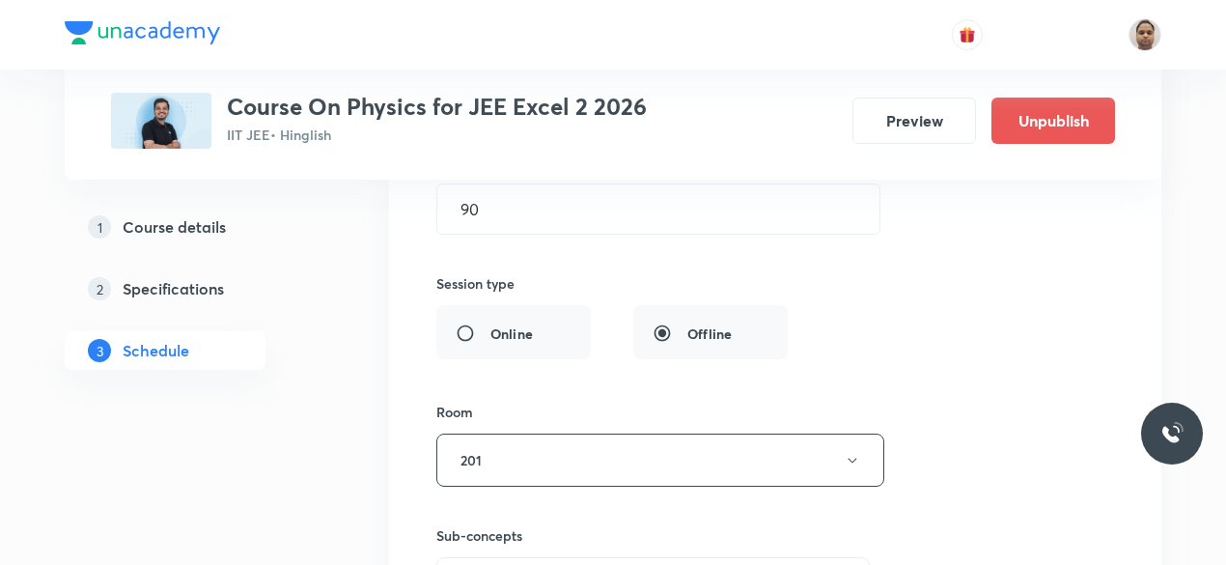
scroll to position [9589, 0]
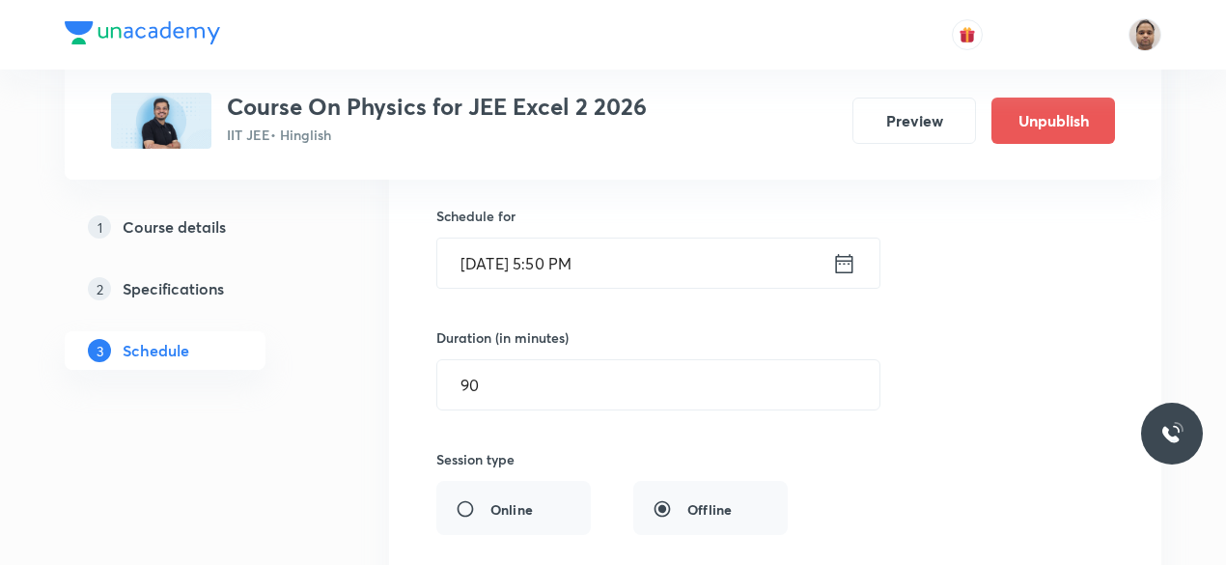
click at [590, 238] on input "[DATE] 5:50 PM" at bounding box center [634, 262] width 395 height 49
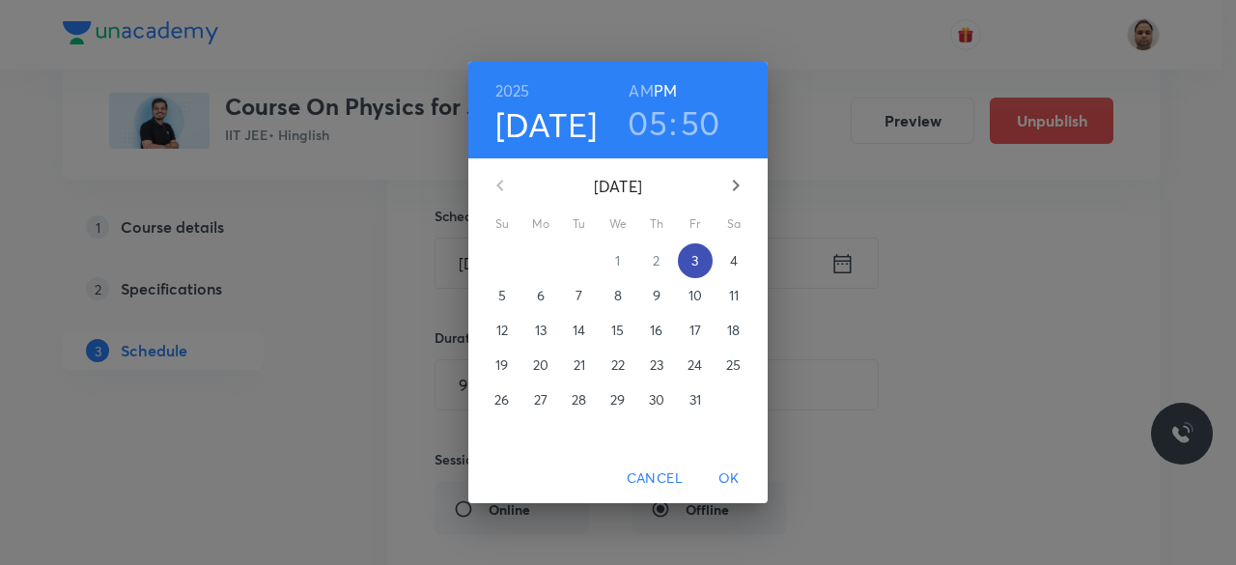
click at [686, 264] on span "3" at bounding box center [695, 260] width 35 height 19
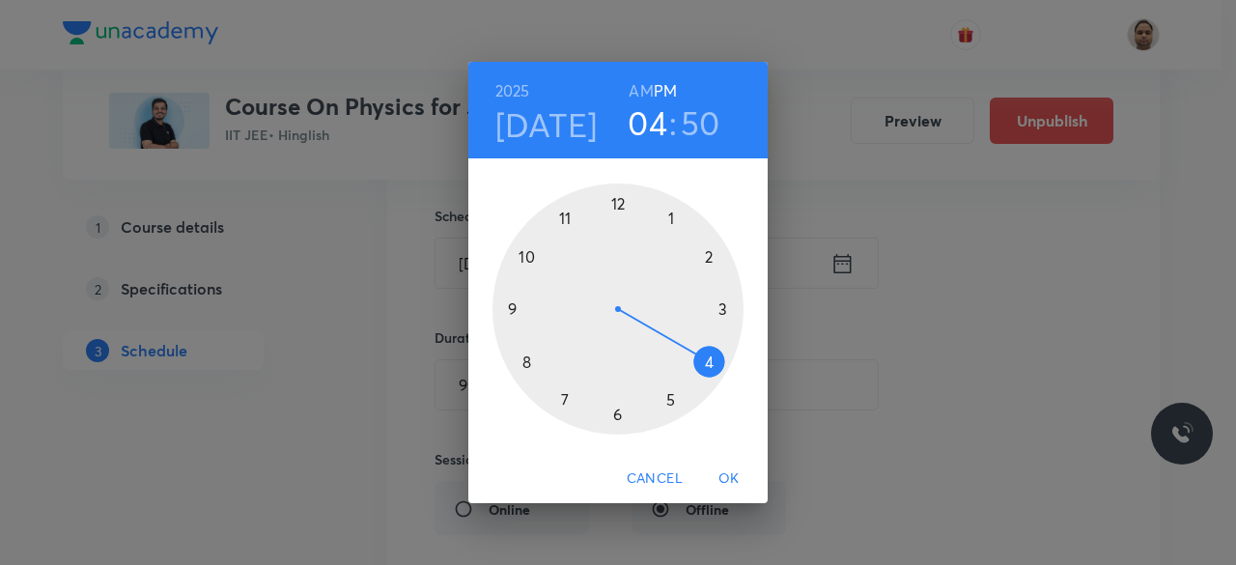
drag, startPoint x: 673, startPoint y: 400, endPoint x: 708, endPoint y: 370, distance: 45.9
click at [708, 370] on div at bounding box center [617, 308] width 251 height 251
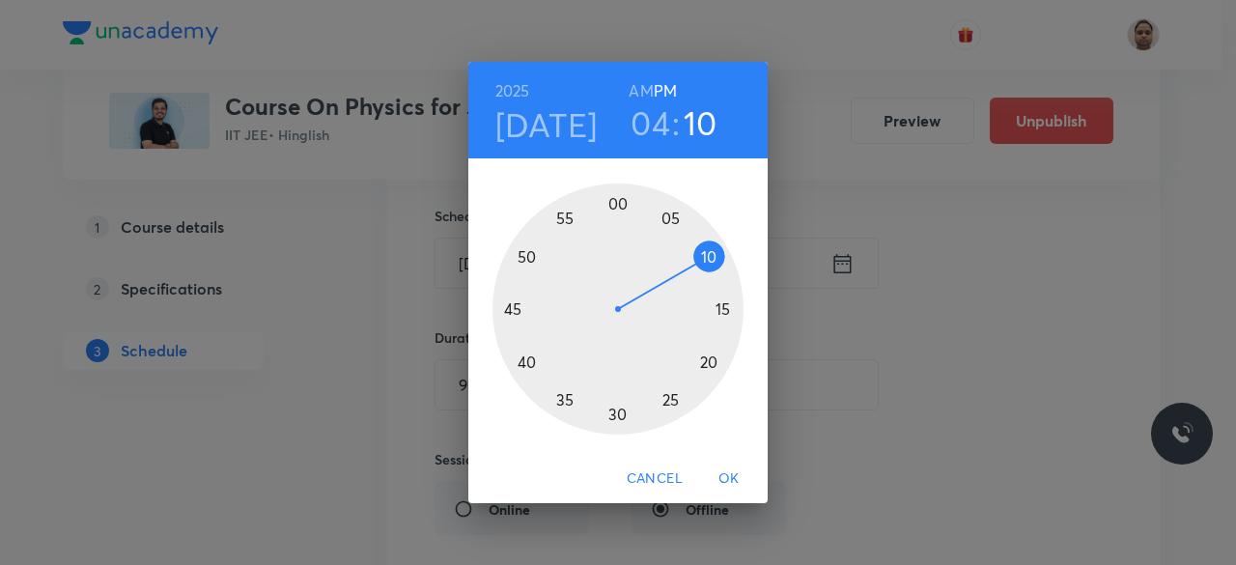
drag, startPoint x: 532, startPoint y: 250, endPoint x: 710, endPoint y: 258, distance: 177.8
click at [710, 258] on div at bounding box center [617, 308] width 251 height 251
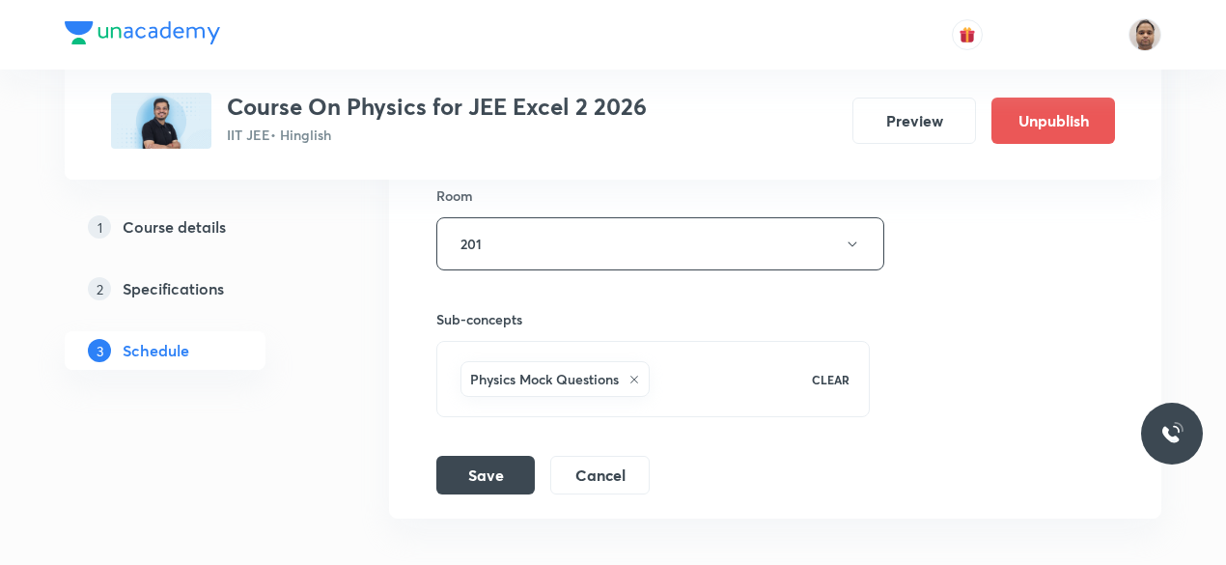
scroll to position [10072, 0]
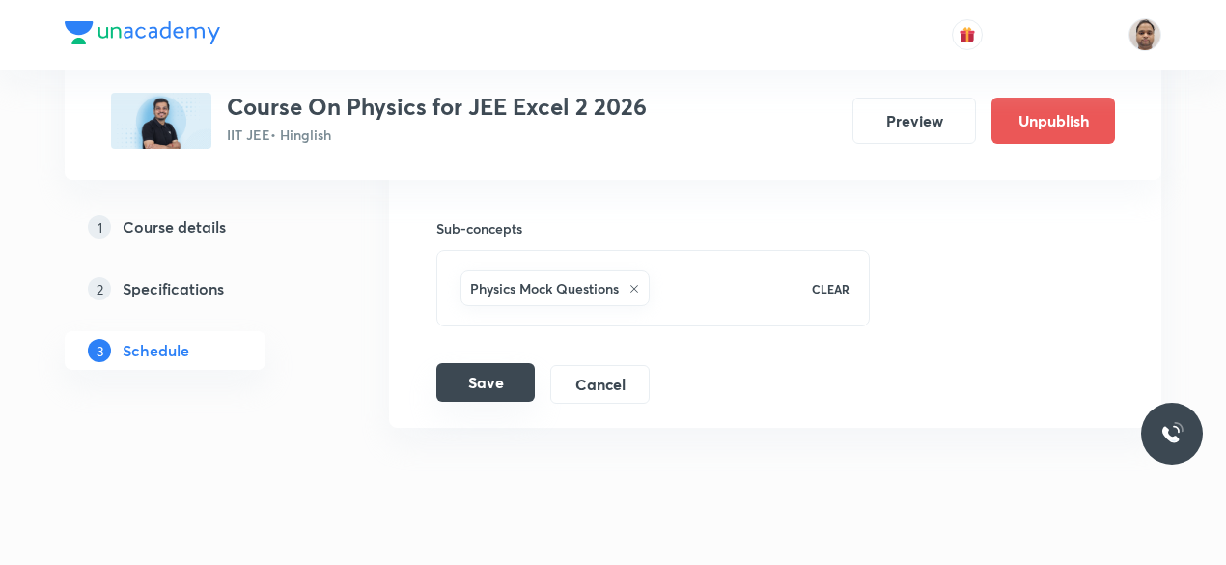
click at [494, 363] on button "Save" at bounding box center [485, 382] width 98 height 39
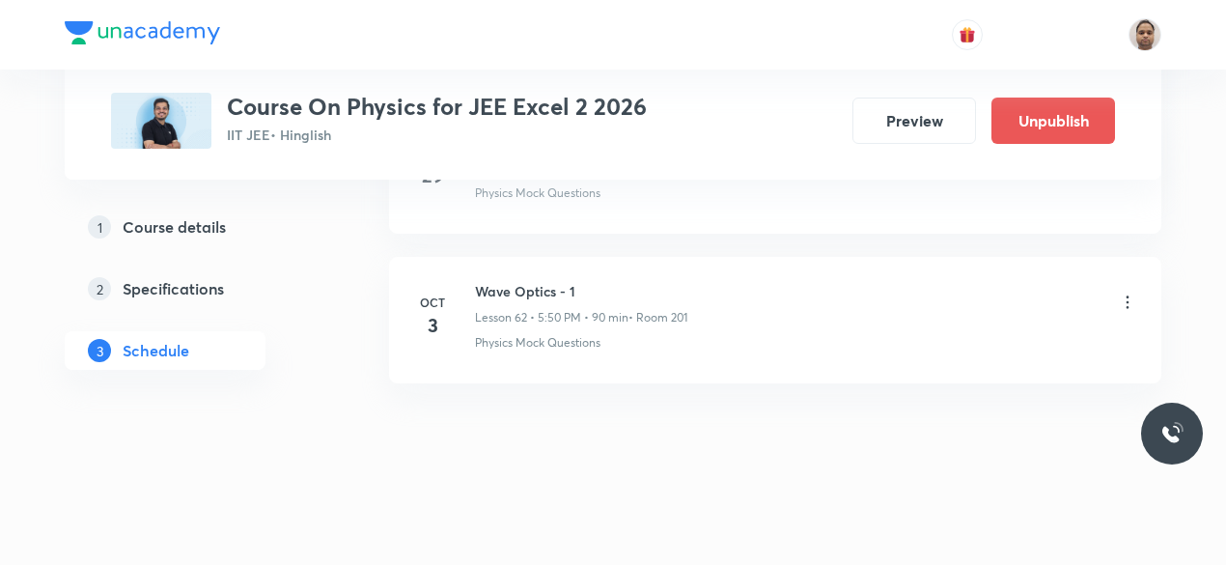
scroll to position [9334, 0]
